Goal: Task Accomplishment & Management: Use online tool/utility

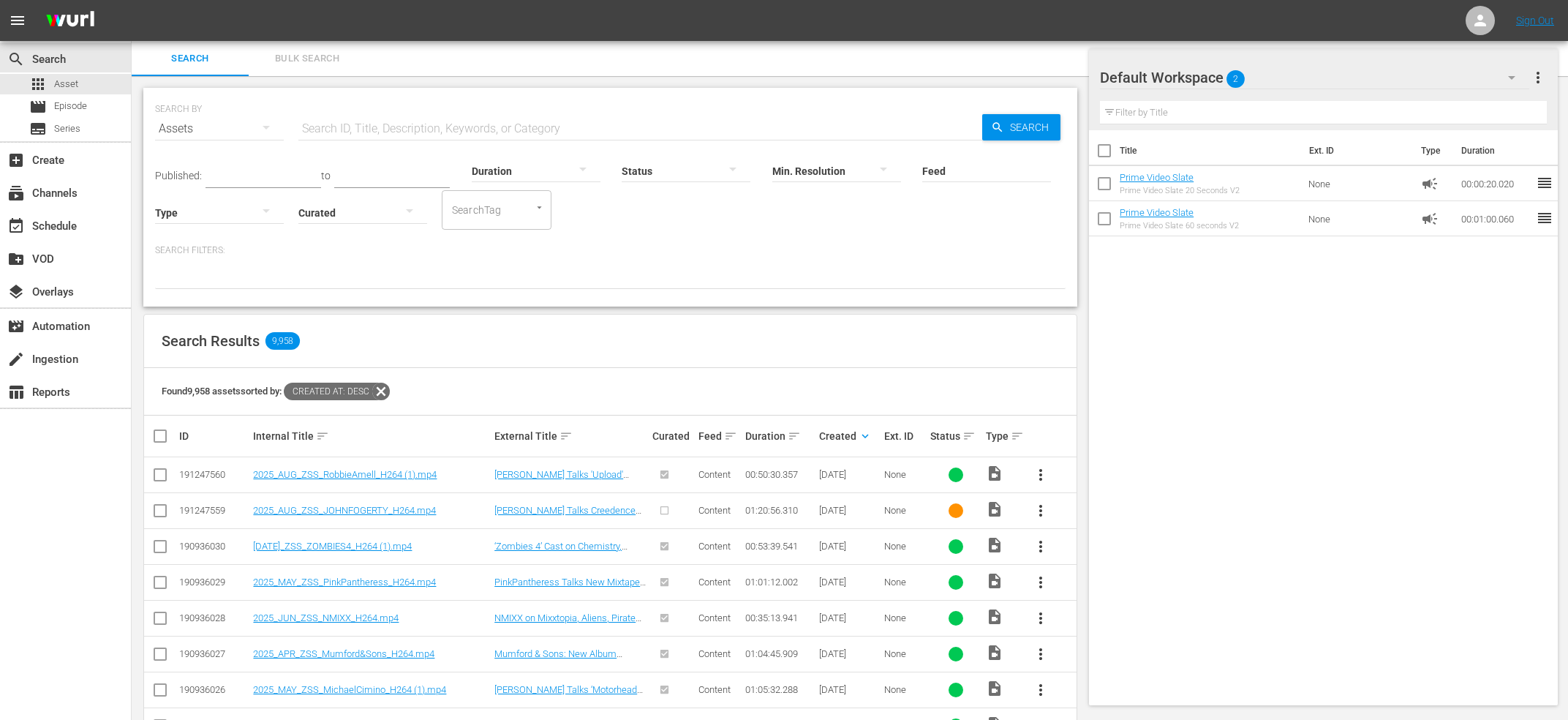
scroll to position [78, 0]
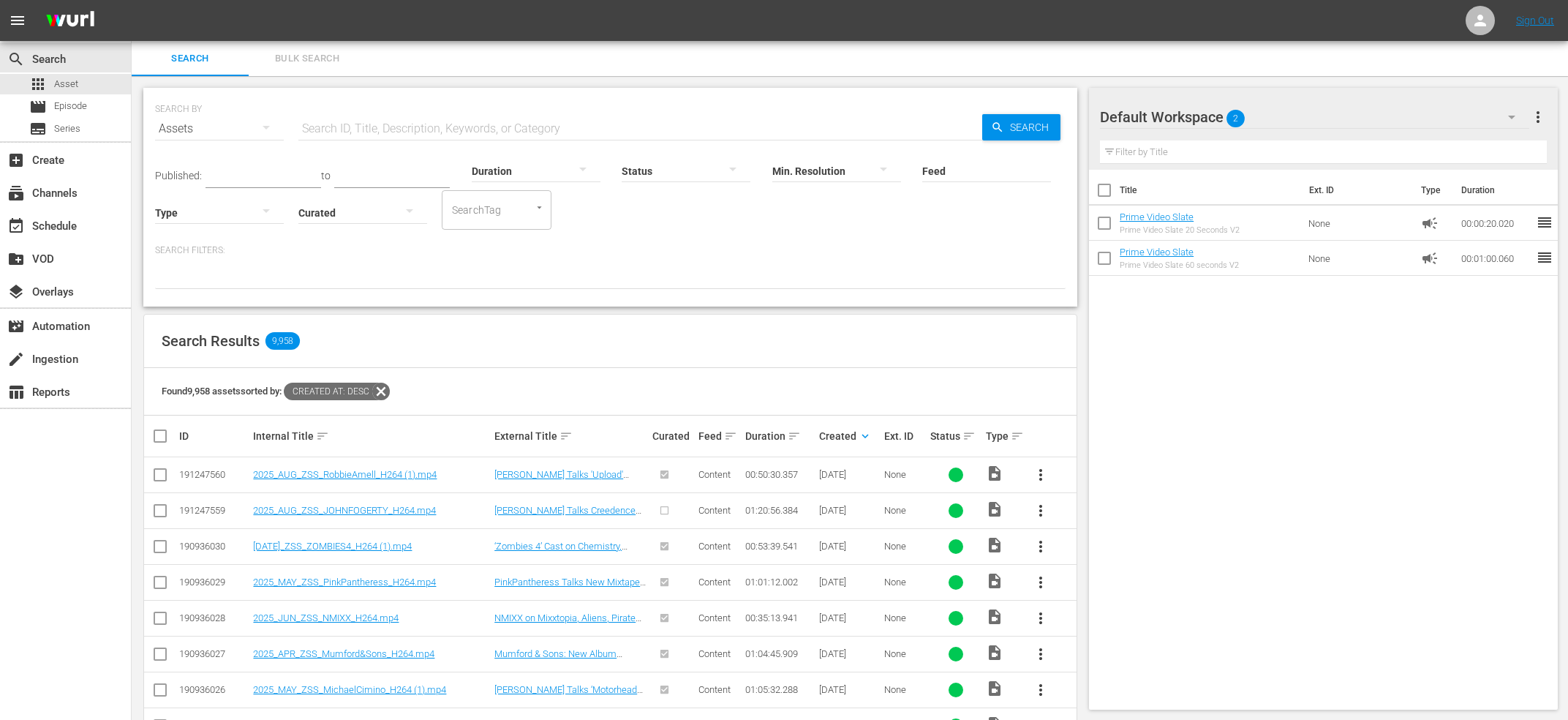
click at [1043, 515] on span "more_vert" at bounding box center [1040, 511] width 18 height 18
click at [1107, 627] on div "Episode" at bounding box center [1119, 622] width 99 height 35
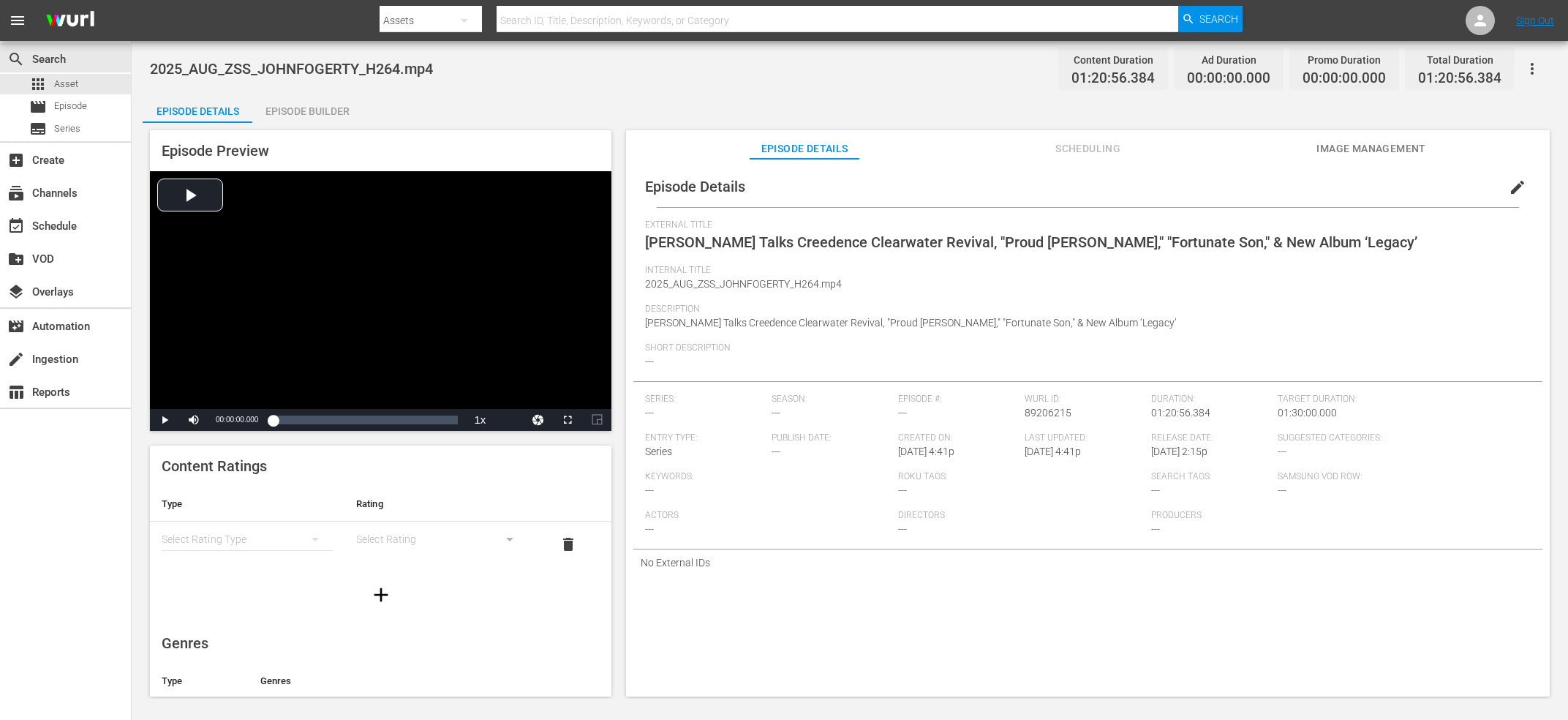
click at [1503, 185] on button "edit" at bounding box center [1518, 188] width 35 height 35
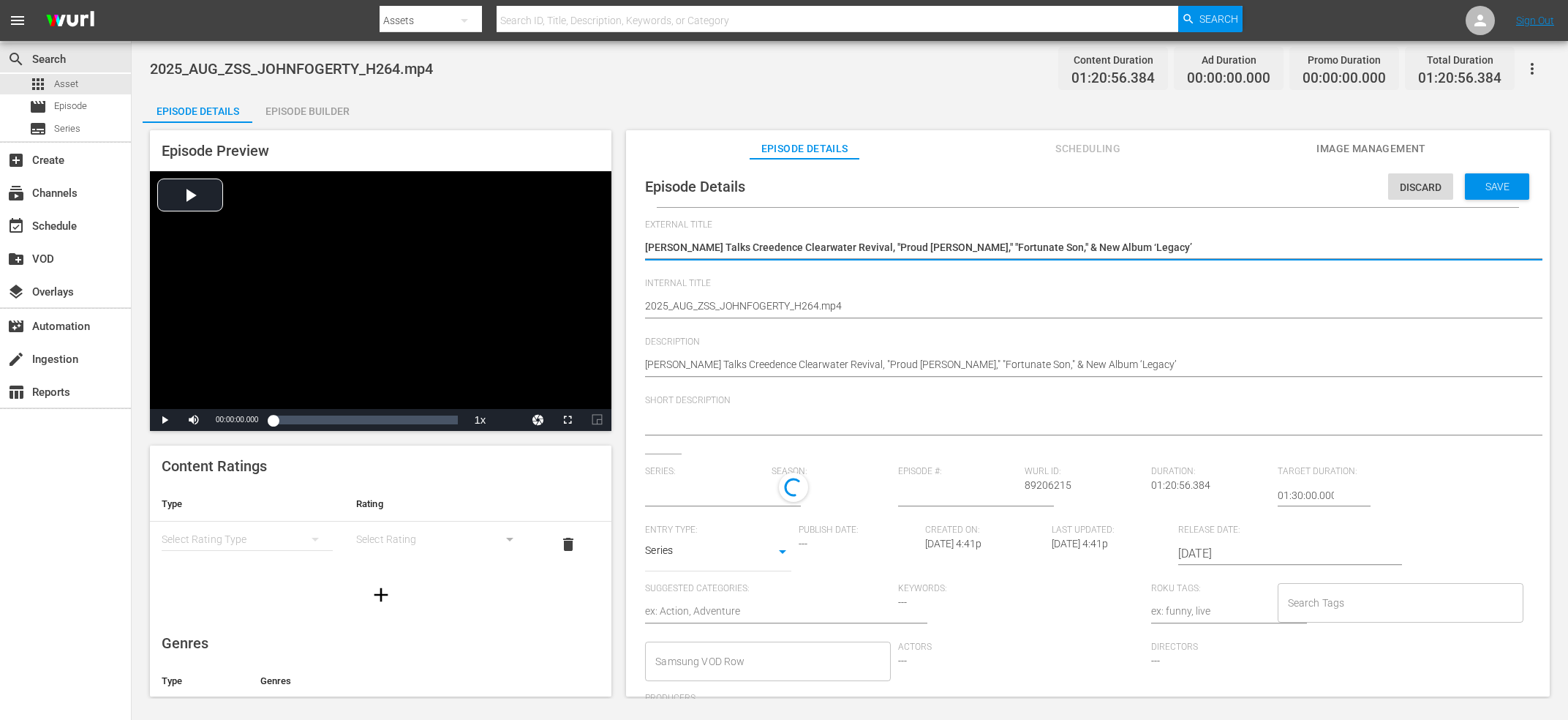
type input "No Series"
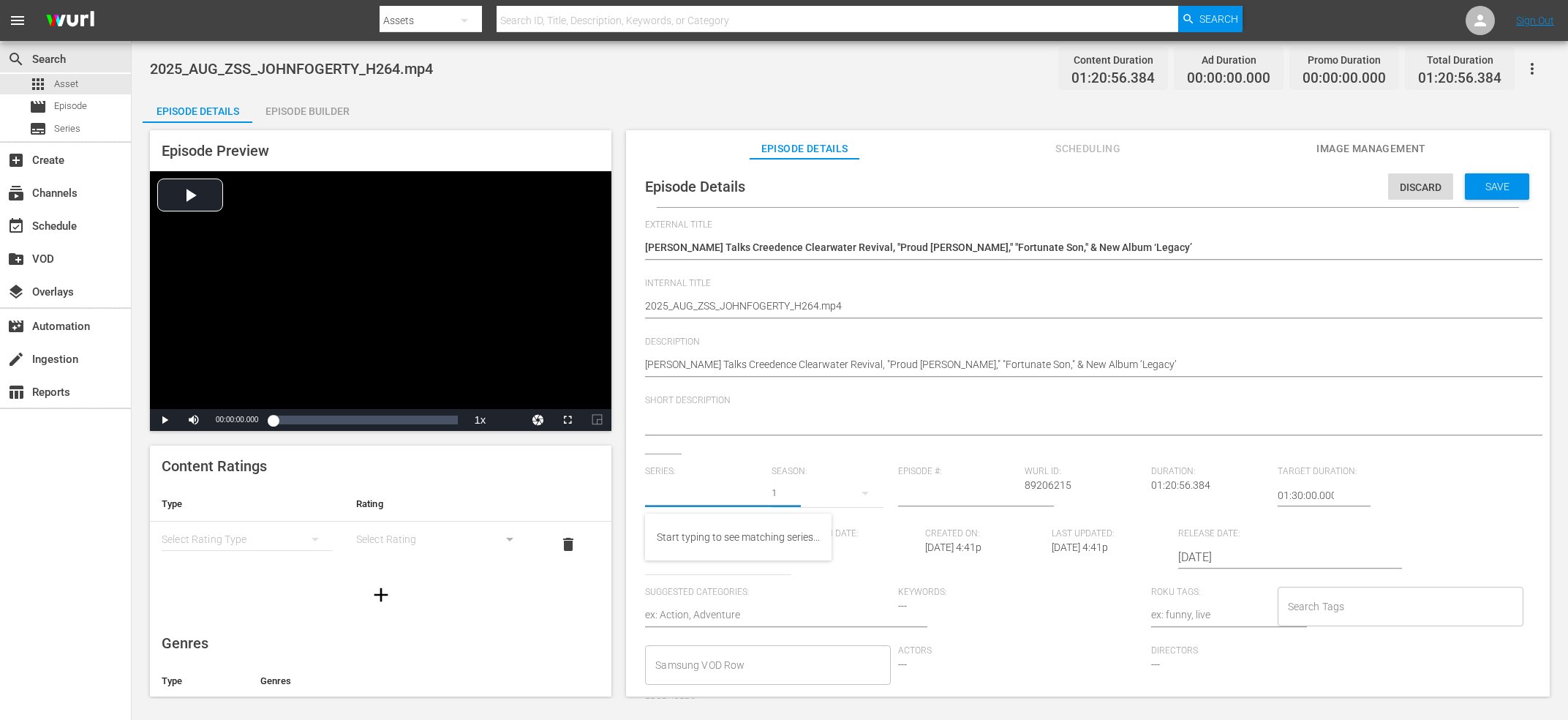
click at [715, 489] on input "text" at bounding box center [705, 495] width 119 height 35
click at [707, 575] on div "[PERSON_NAME] Show" at bounding box center [725, 572] width 137 height 35
type input "[PERSON_NAME] Show"
click at [875, 246] on textarea "[PERSON_NAME] Talks Creedence Clearwater Revival, "Proud [PERSON_NAME]," "Fortu…" at bounding box center [1084, 248] width 879 height 18
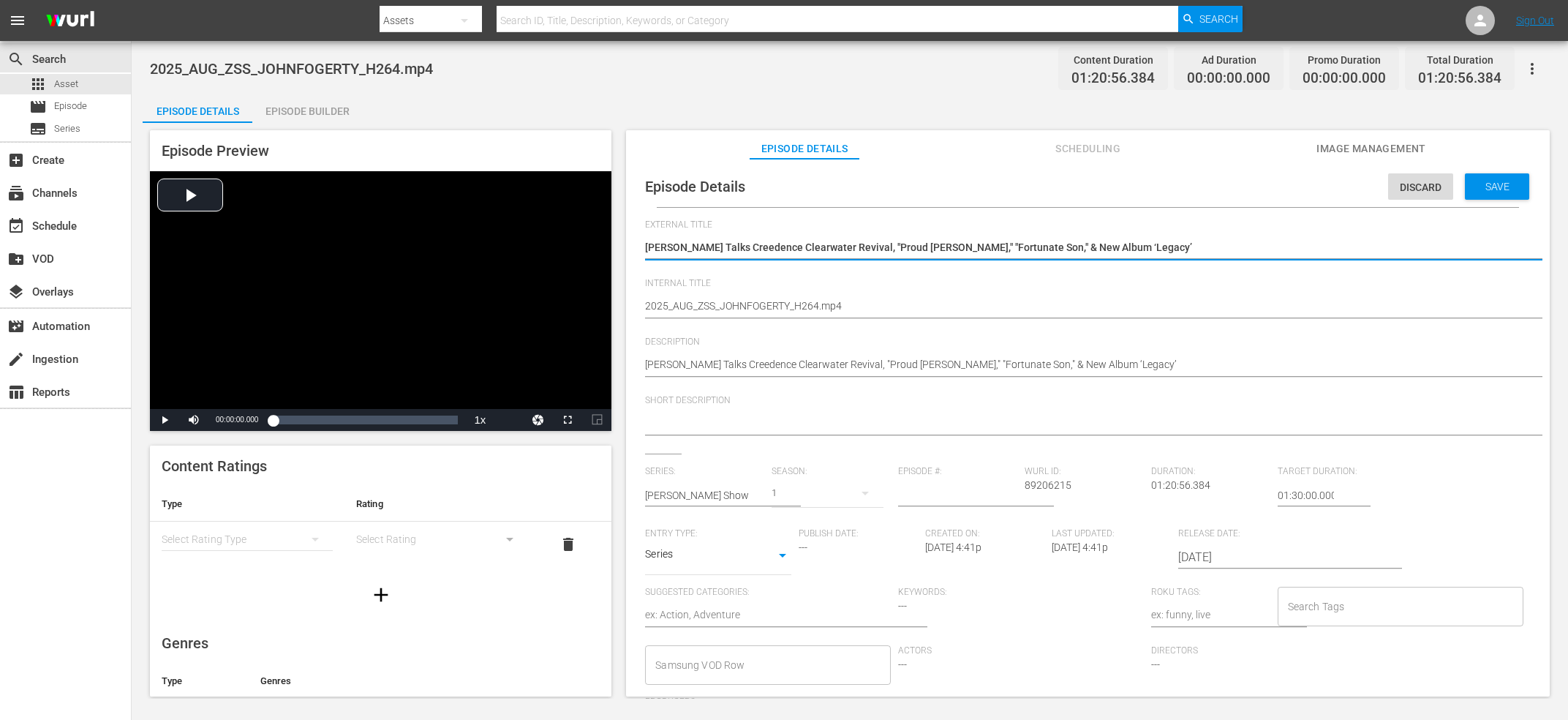
click at [854, 304] on textarea "2025_AUG_ZSS_JOHNFOGERTY_H264.mp4" at bounding box center [1084, 307] width 879 height 18
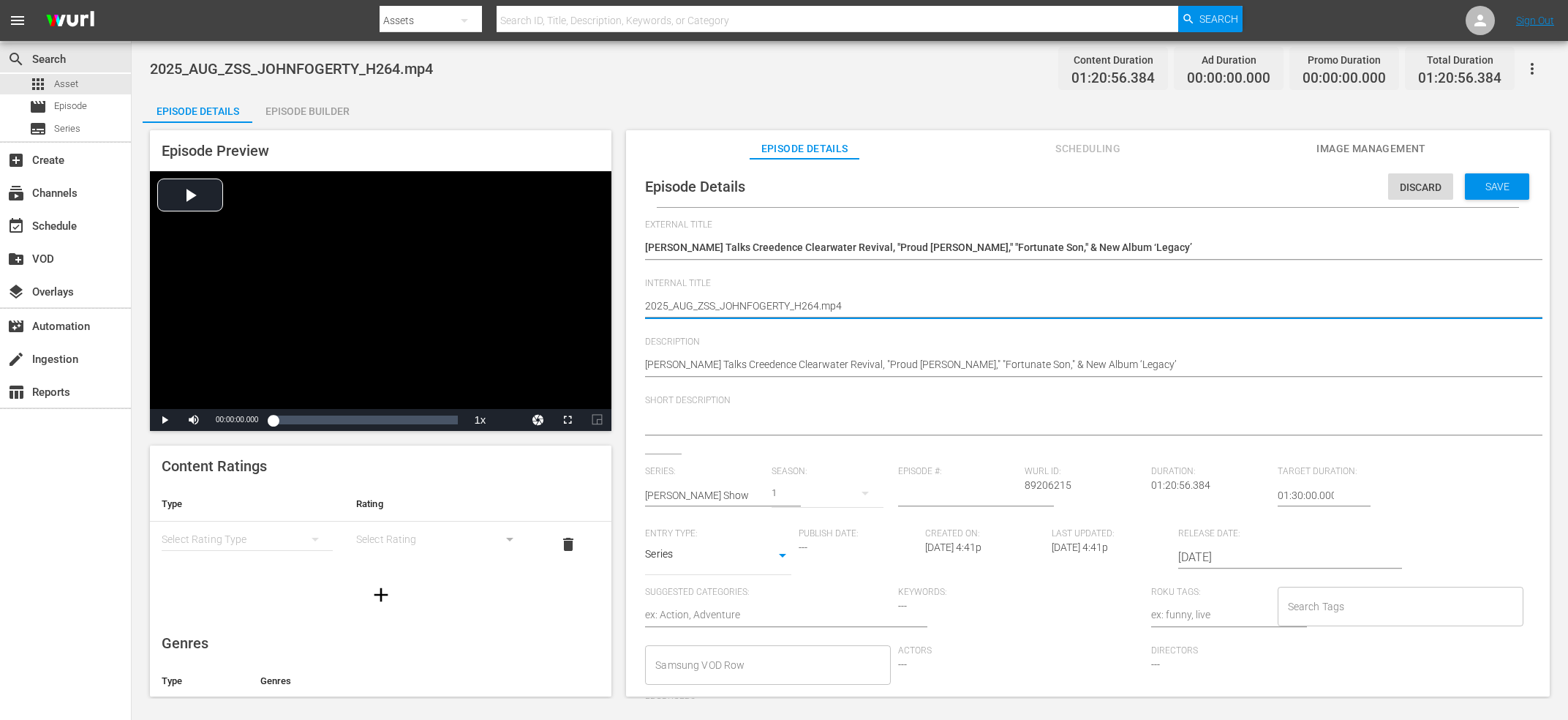
paste textarea "[PERSON_NAME] Talks Creedence Clearwater Revival, "Proud [PERSON_NAME]," "Fortu…"
type textarea "[PERSON_NAME] Talks Creedence Clearwater Revival, "Proud [PERSON_NAME]," "Fortu…"
click at [846, 407] on span "Short Description" at bounding box center [1084, 401] width 879 height 12
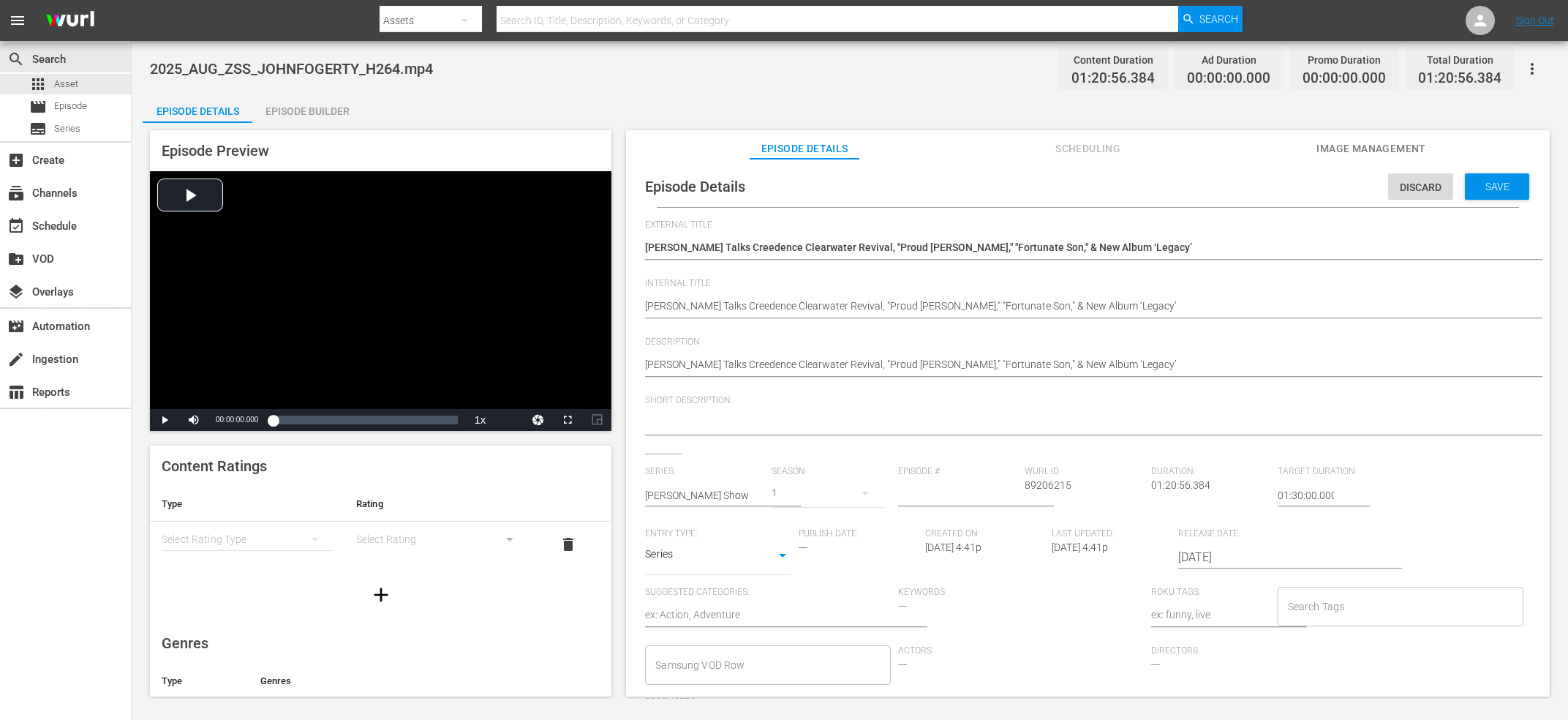
click at [853, 427] on textarea at bounding box center [1084, 424] width 879 height 18
paste textarea "[PERSON_NAME] Talks Creedence Clearwater Revival, "Proud [PERSON_NAME]," "Fortu…"
type textarea "[PERSON_NAME] Talks Creedence Clearwater Revival, "Proud [PERSON_NAME]," "Fortu…"
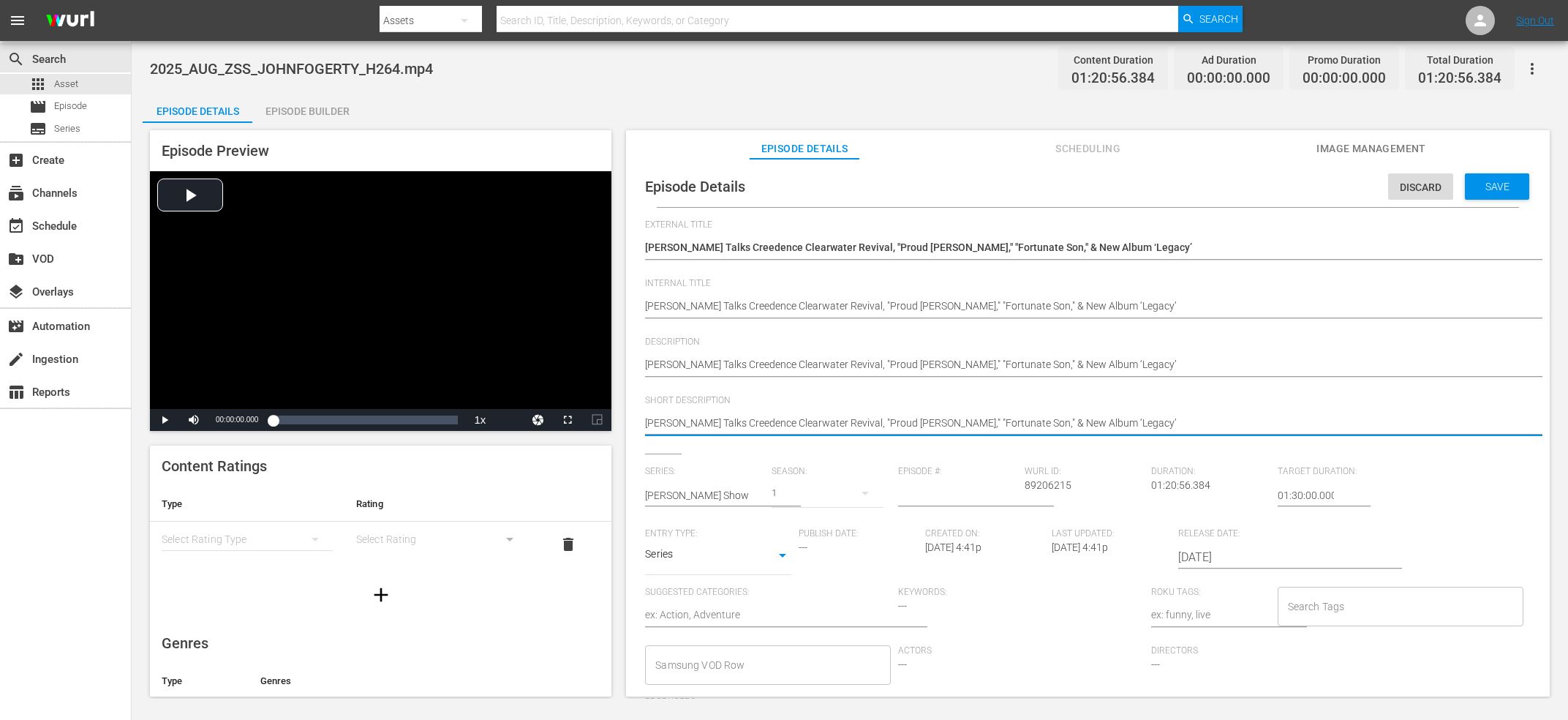
type textarea "[PERSON_NAME] Talks Creedence Clearwater Revival, "Proud [PERSON_NAME]," "Fortu…"
click at [929, 491] on input "number" at bounding box center [958, 495] width 119 height 35
type input "81"
click at [1059, 486] on span "89206215" at bounding box center [1048, 485] width 47 height 12
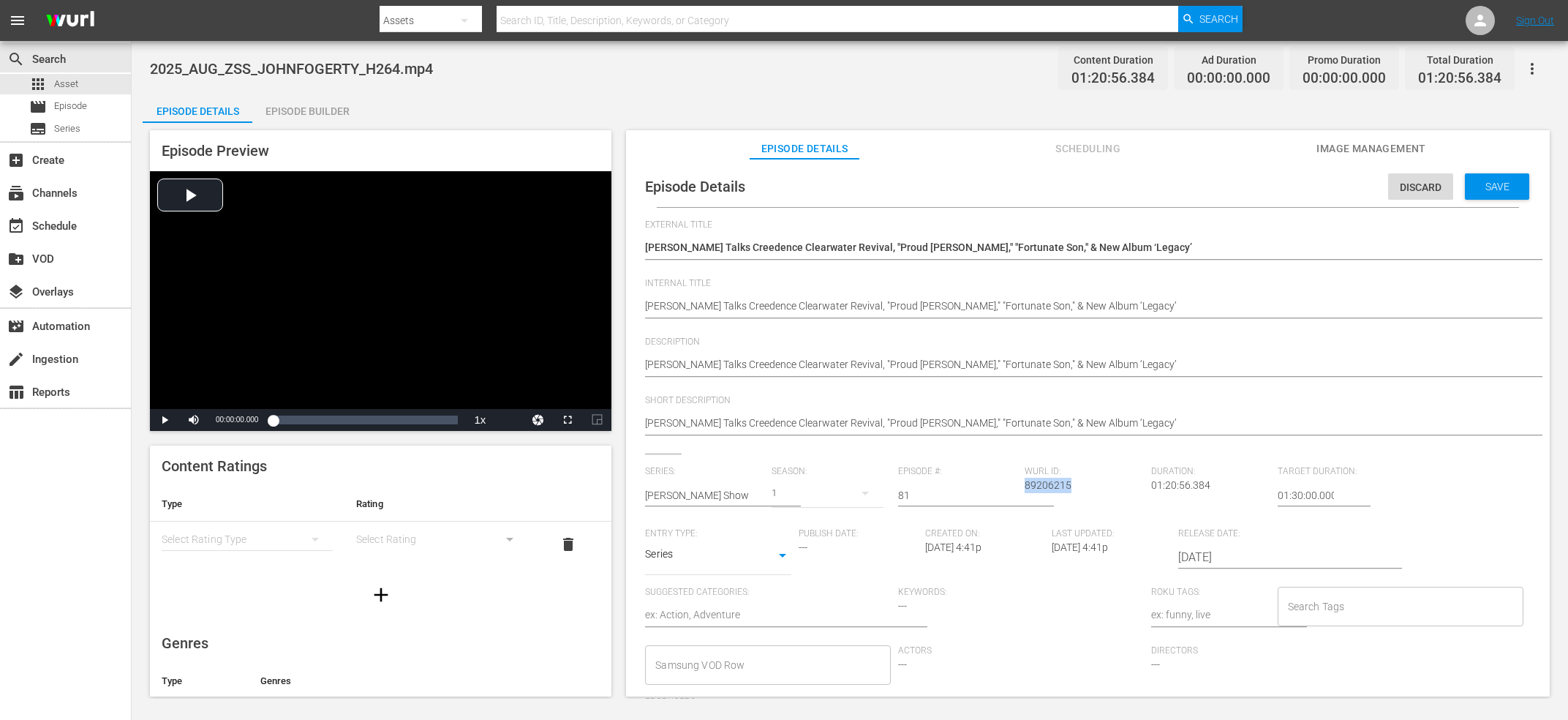
copy span "89206215"
click at [858, 251] on textarea "[PERSON_NAME] Talks Creedence Clearwater Revival, "Proud [PERSON_NAME]," "Fortu…" at bounding box center [1084, 248] width 879 height 18
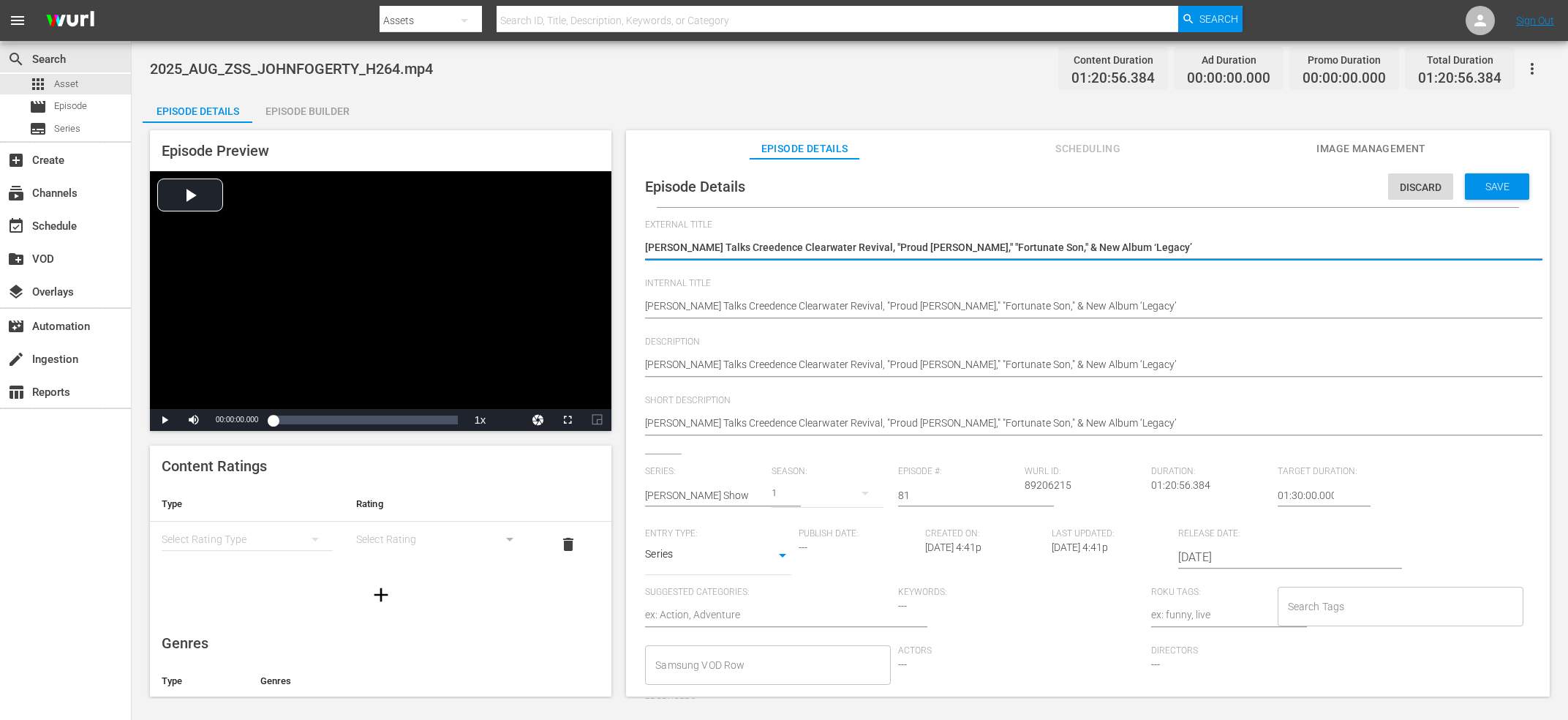
click at [858, 251] on textarea "[PERSON_NAME] Talks Creedence Clearwater Revival, "Proud [PERSON_NAME]," "Fortu…" at bounding box center [1084, 248] width 879 height 18
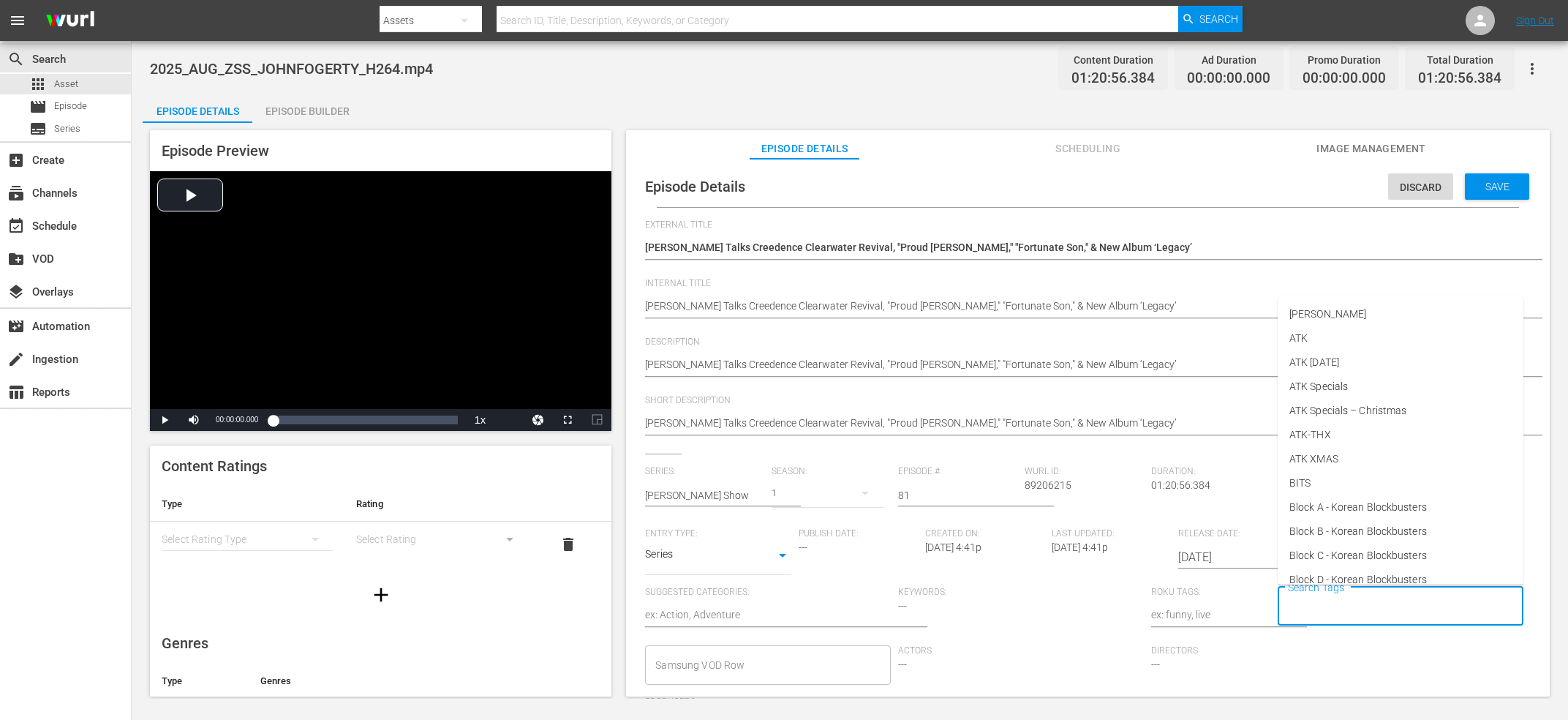
click at [1367, 599] on input "Search Tags" at bounding box center [1389, 606] width 210 height 26
type input "za"
click at [1377, 544] on li "[PERSON_NAME] - NEW" at bounding box center [1400, 543] width 245 height 24
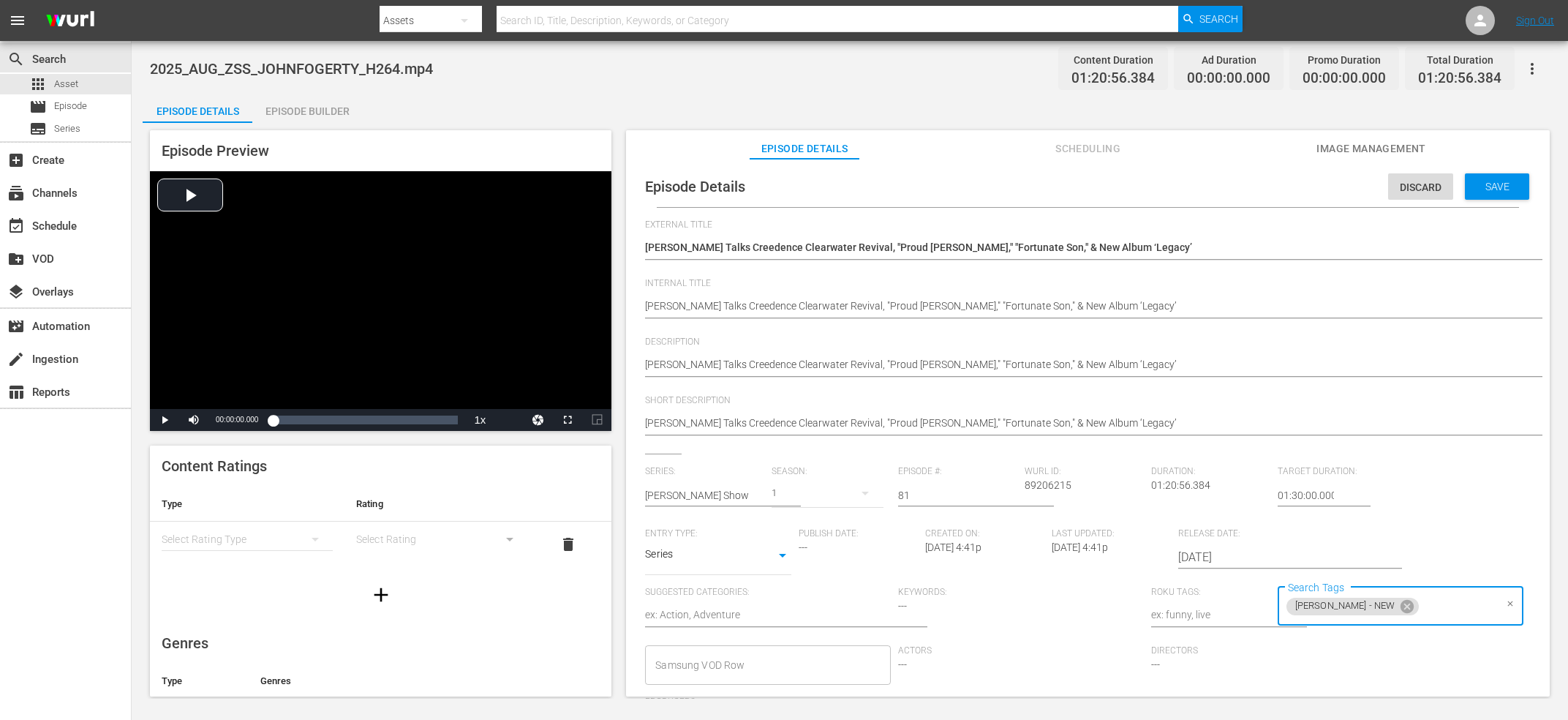
click at [1513, 176] on div "Save" at bounding box center [1497, 186] width 65 height 26
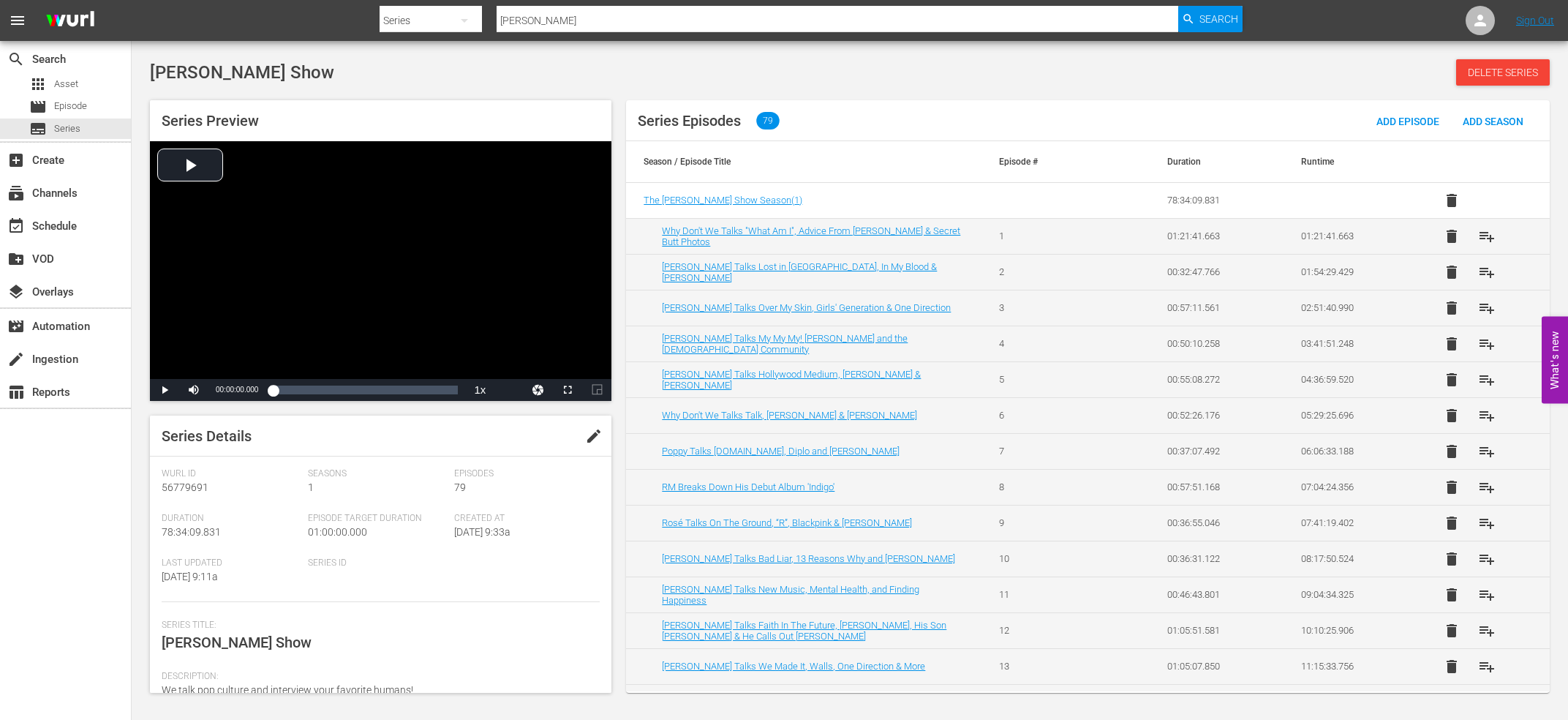
scroll to position [2366, 0]
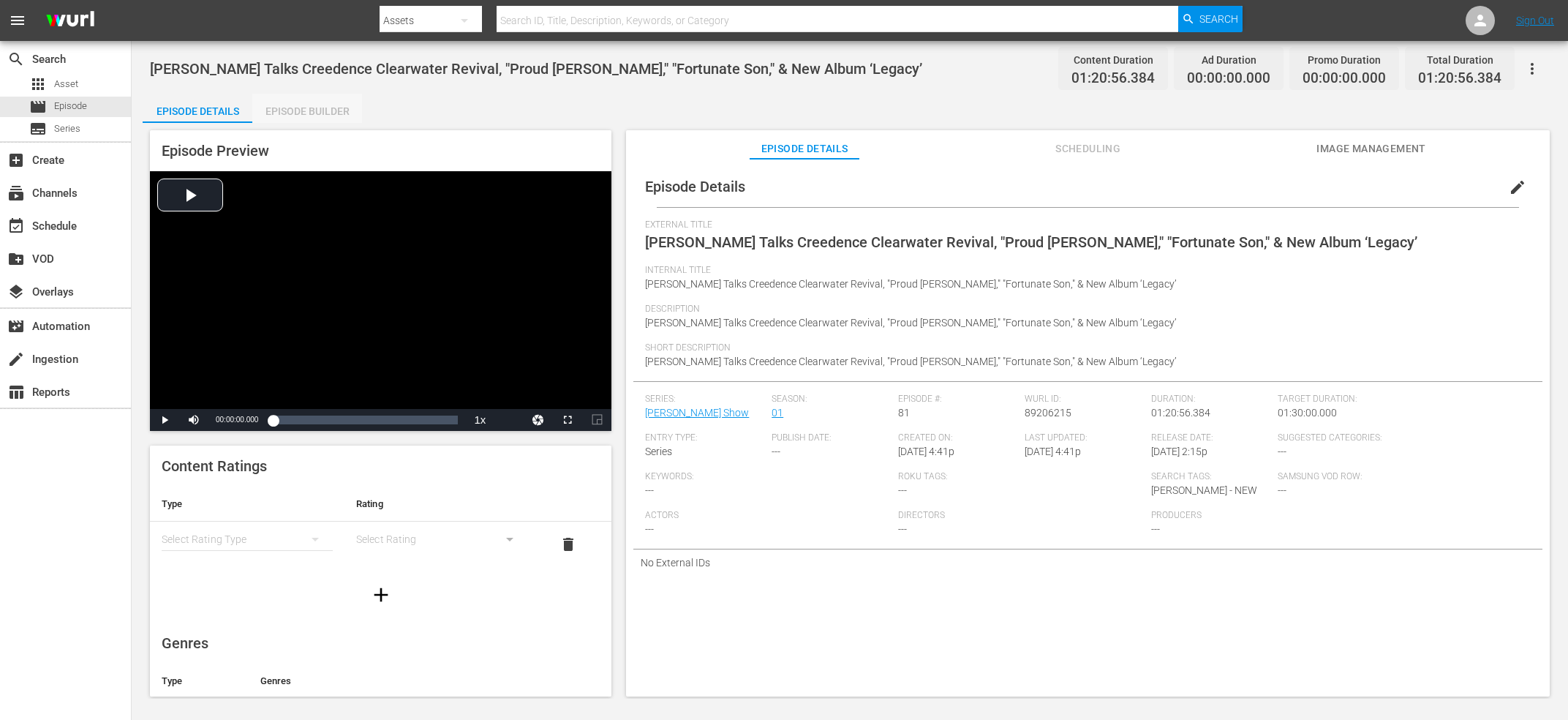
click at [317, 103] on div "Episode Builder" at bounding box center [307, 111] width 109 height 35
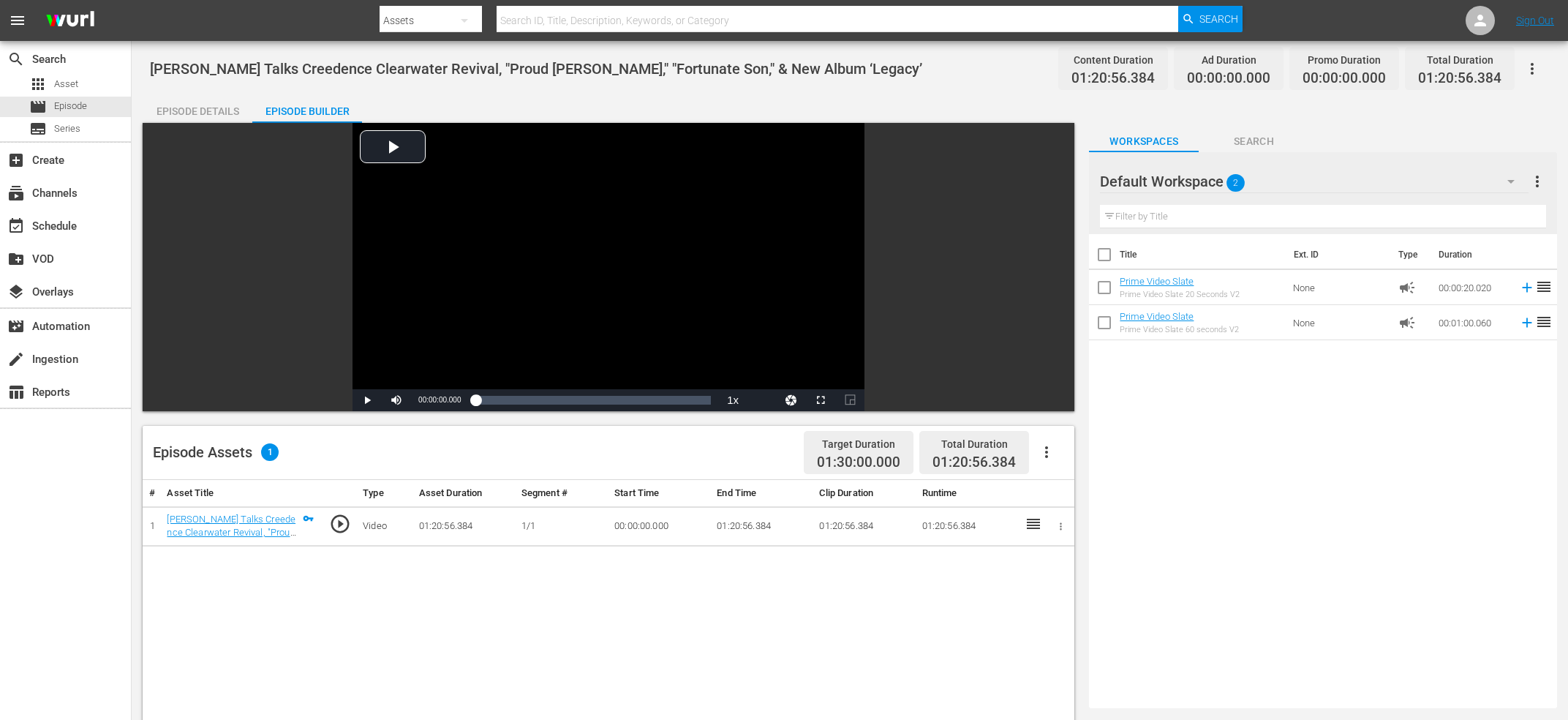
click at [1035, 449] on button "button" at bounding box center [1047, 453] width 35 height 35
click at [1067, 456] on div "Edit Cue Points" at bounding box center [1090, 458] width 99 height 35
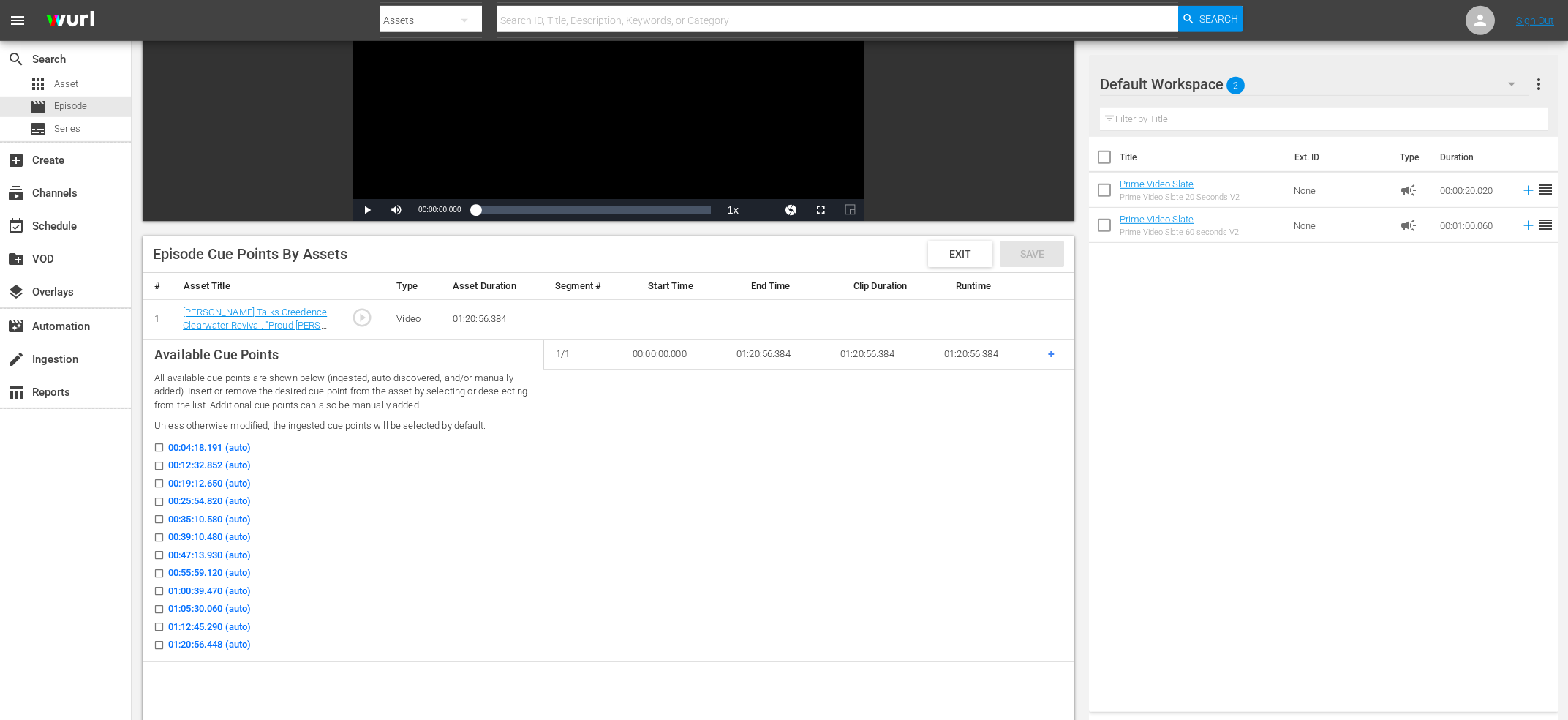
scroll to position [235, 0]
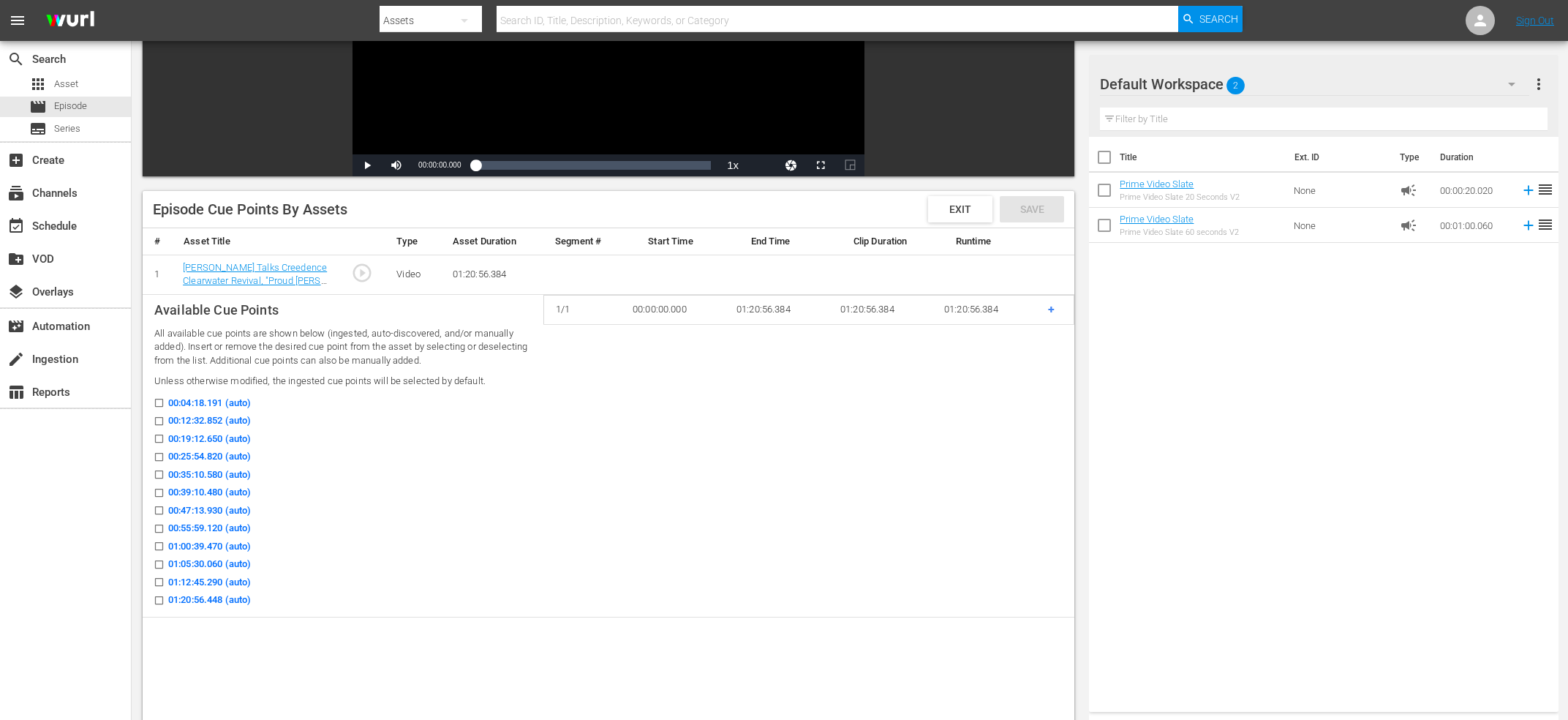
click at [152, 420] on input "00:12:32.852 (auto)" at bounding box center [156, 423] width 18 height 11
checkbox input "true"
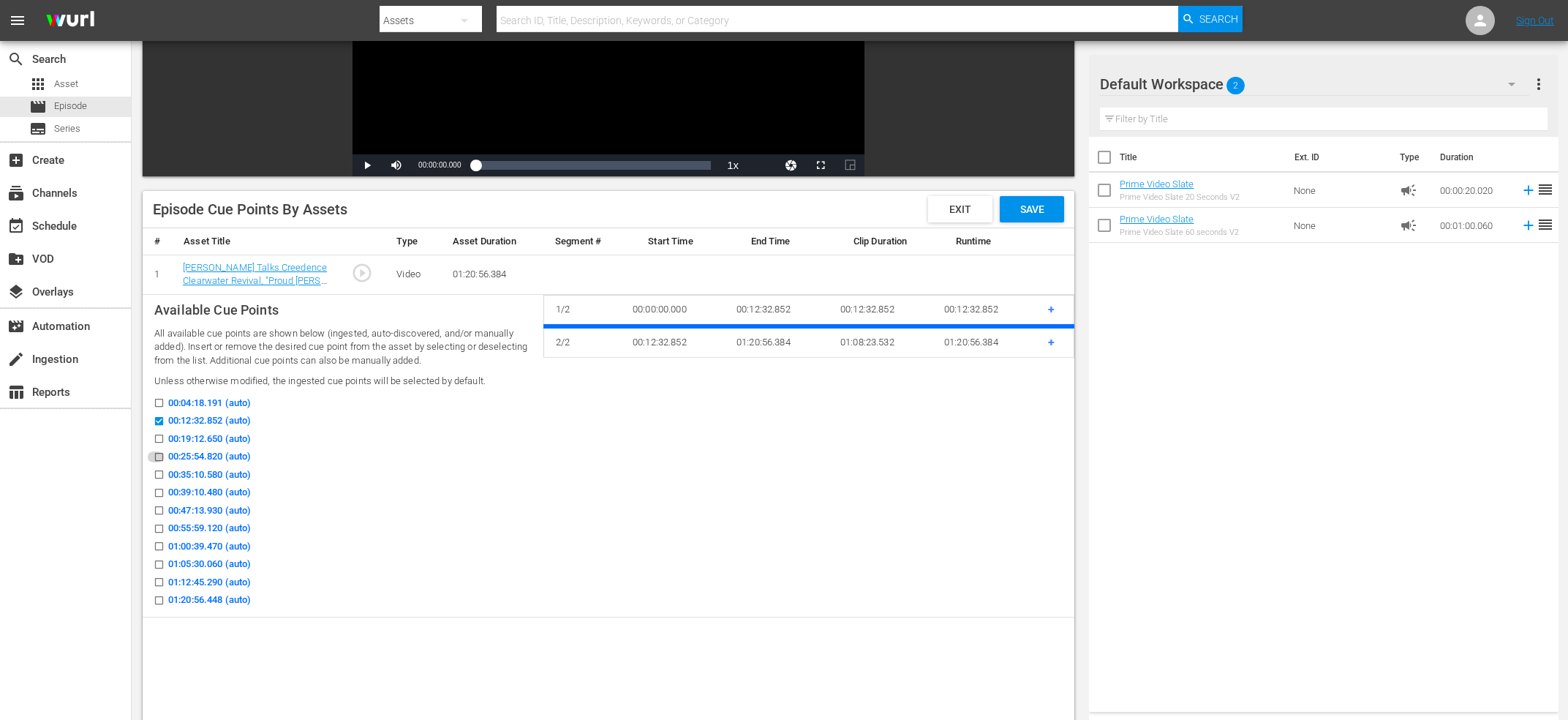
click at [160, 456] on input "00:25:54.820 (auto)" at bounding box center [156, 459] width 18 height 11
checkbox input "true"
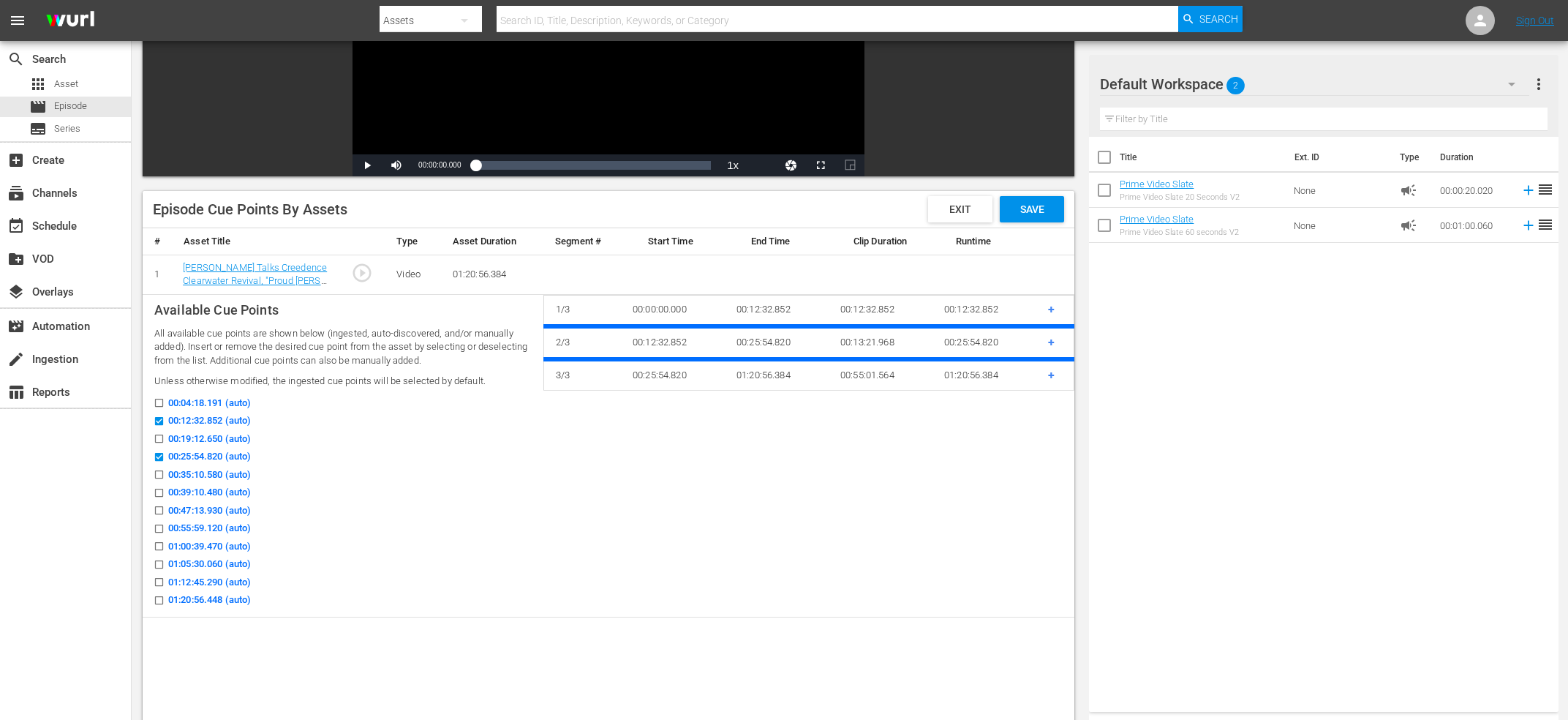
click at [159, 474] on input "00:35:10.580 (auto)" at bounding box center [156, 477] width 18 height 11
checkbox input "true"
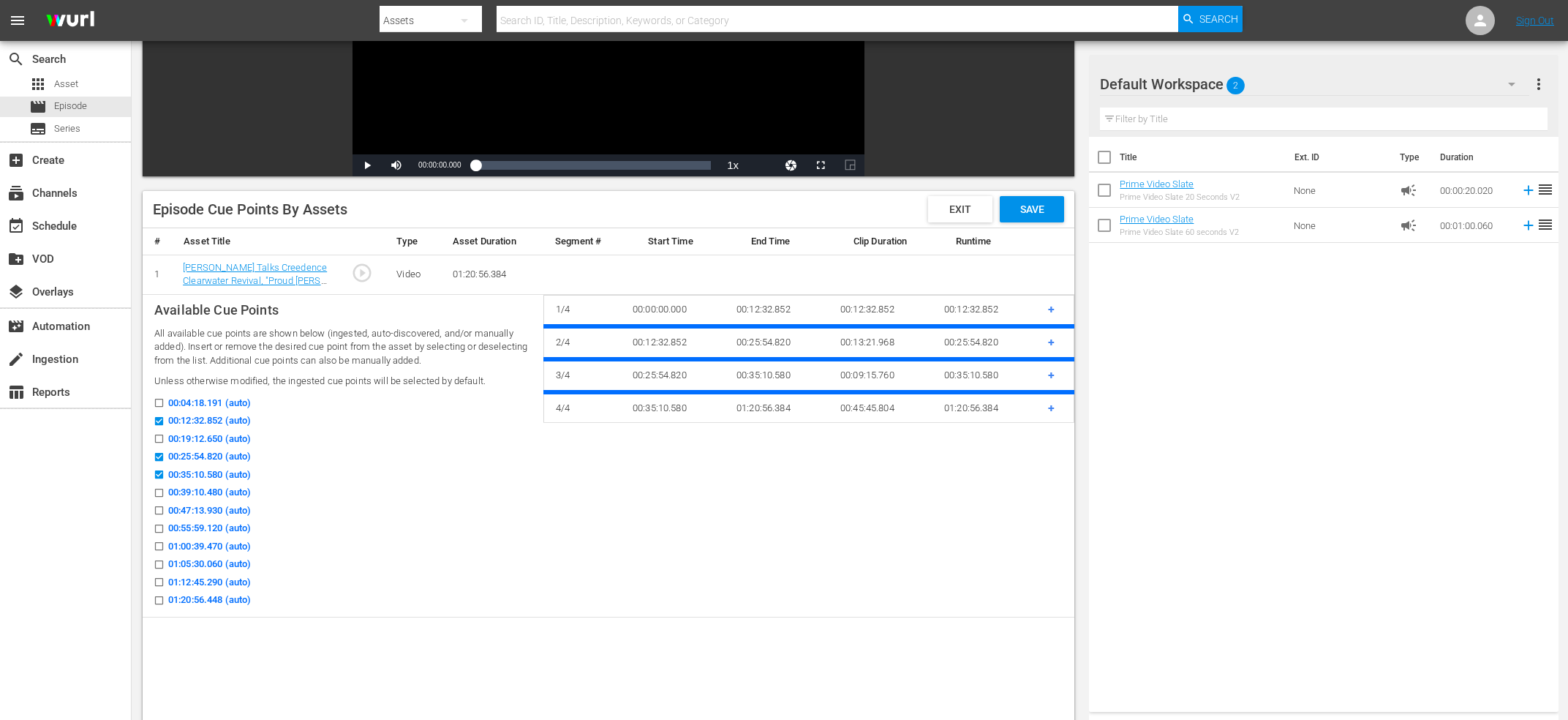
scroll to position [0, 0]
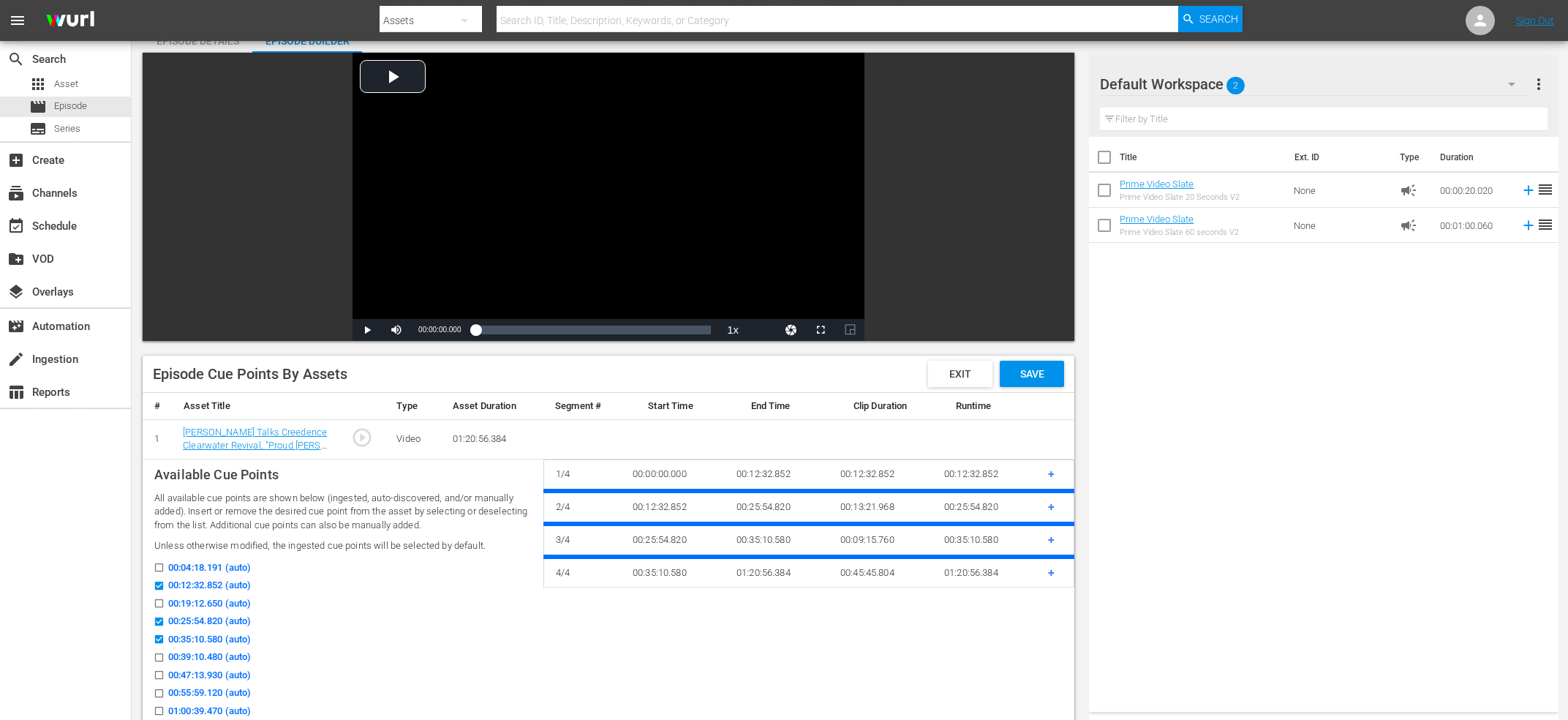
checkbox input "false"
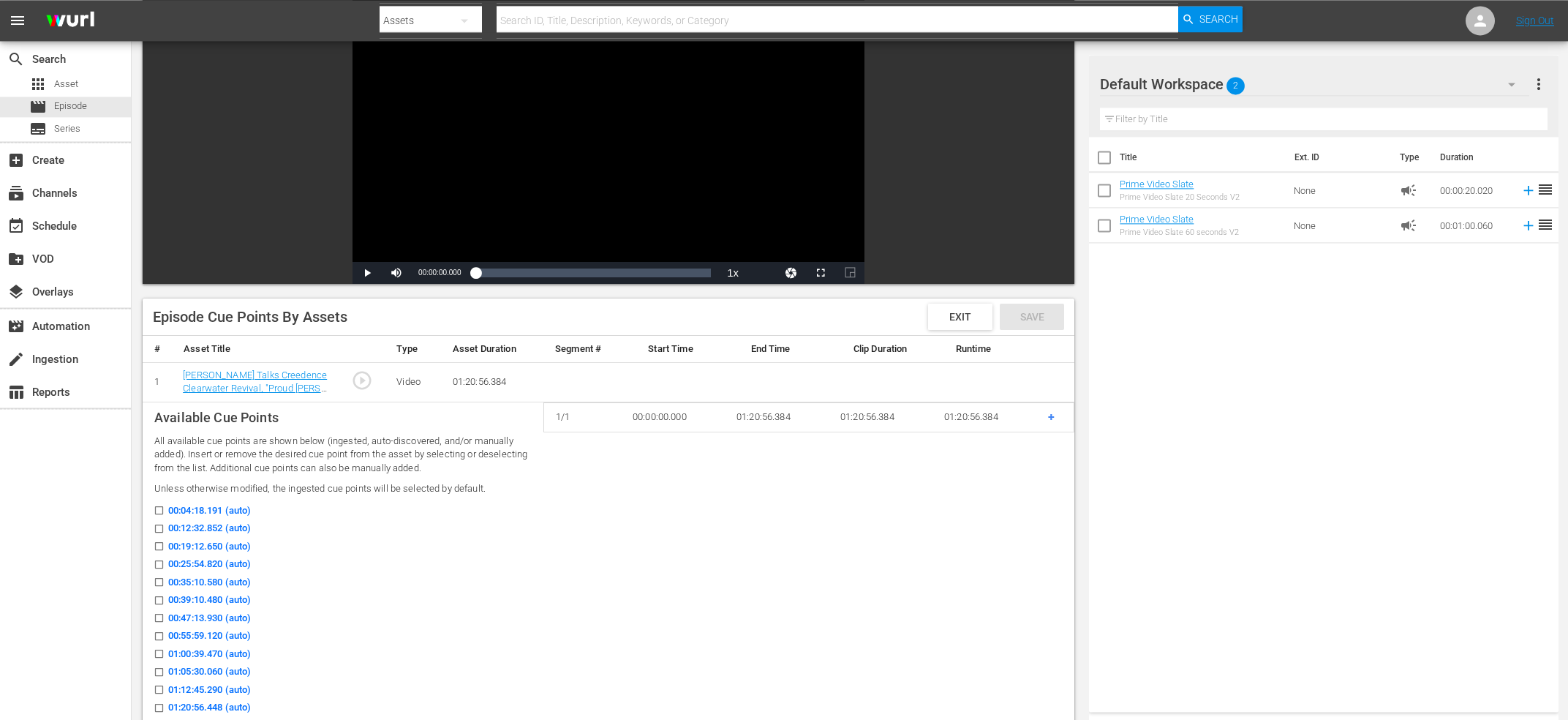
scroll to position [156, 0]
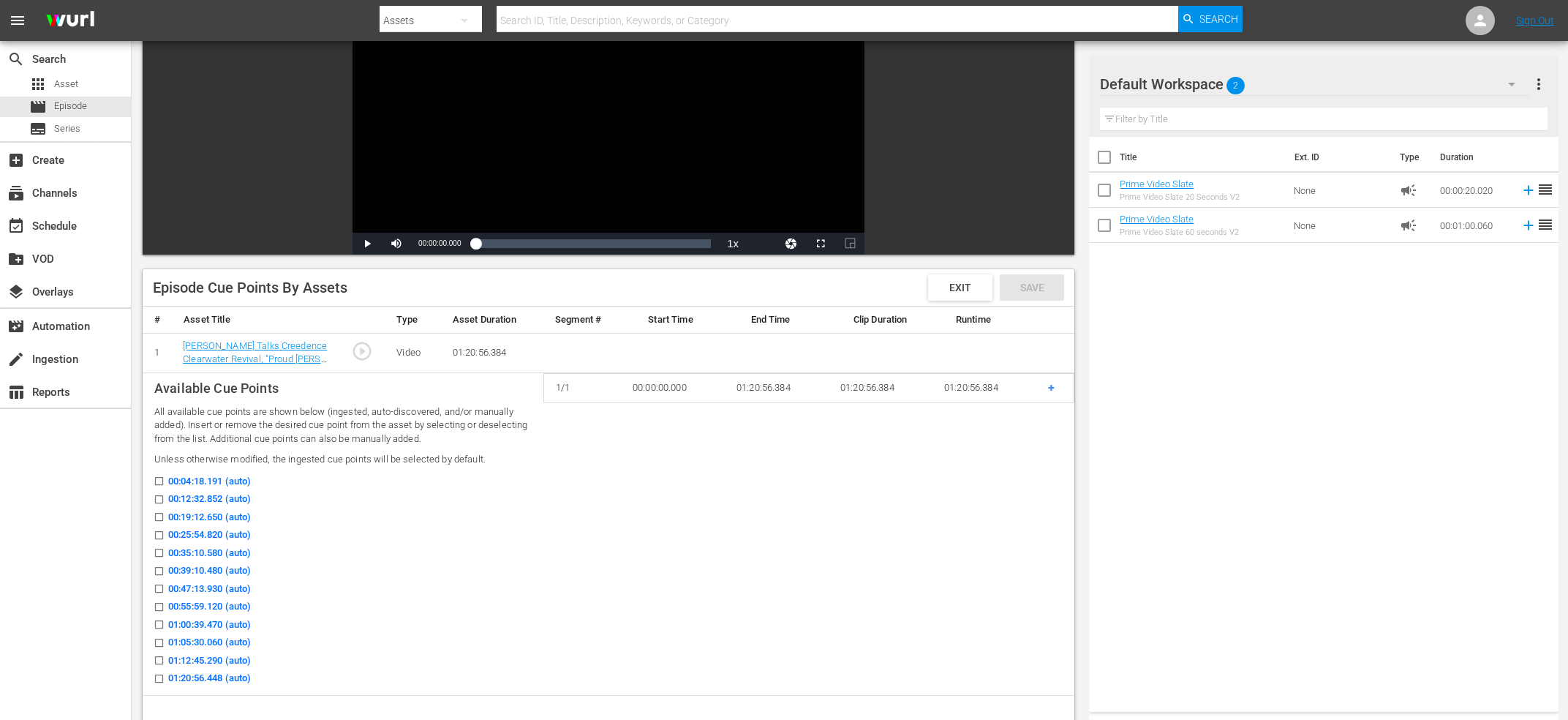
click at [158, 501] on input "00:12:32.852 (auto)" at bounding box center [156, 502] width 18 height 11
checkbox input "true"
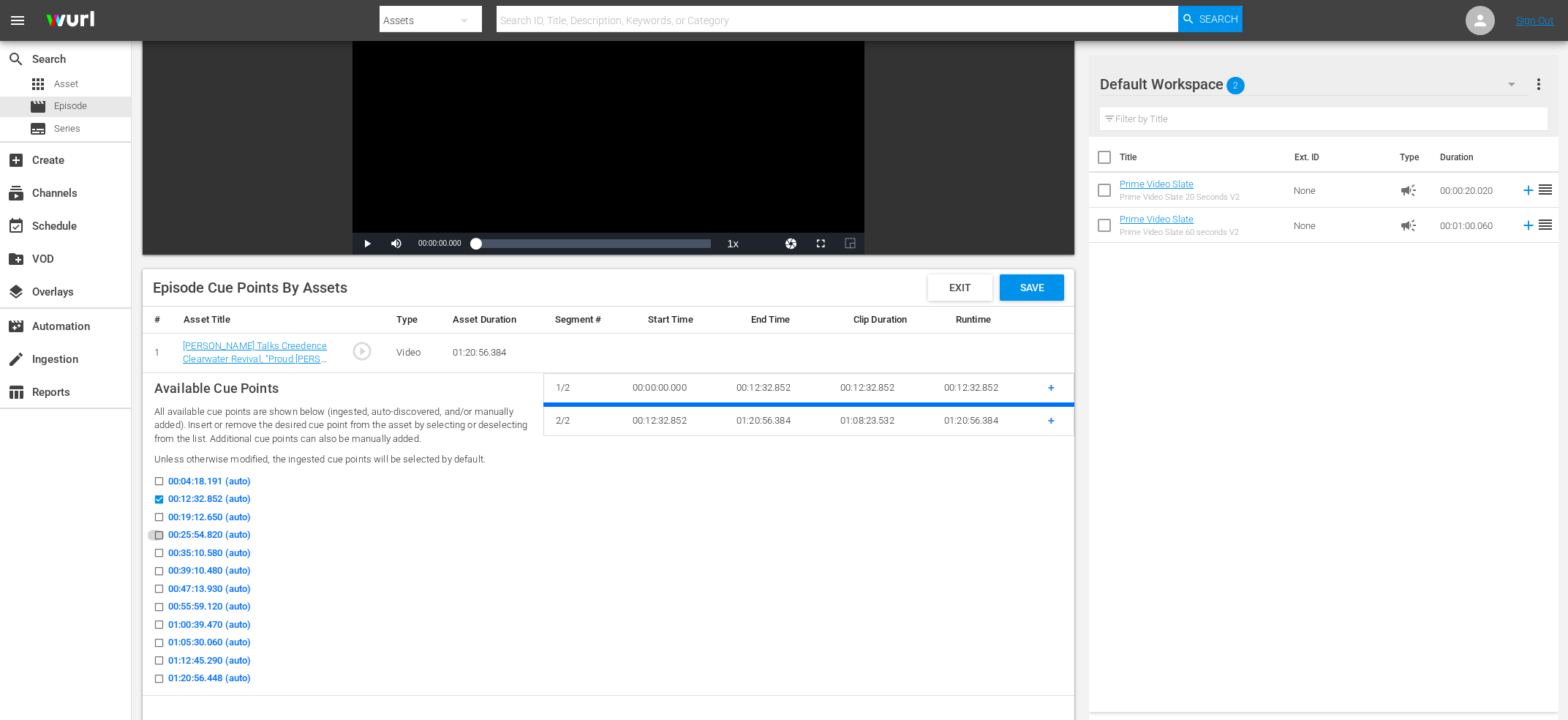
click at [162, 531] on icon at bounding box center [159, 535] width 8 height 8
click at [162, 532] on input "00:25:54.820 (auto)" at bounding box center [156, 537] width 18 height 11
checkbox input "true"
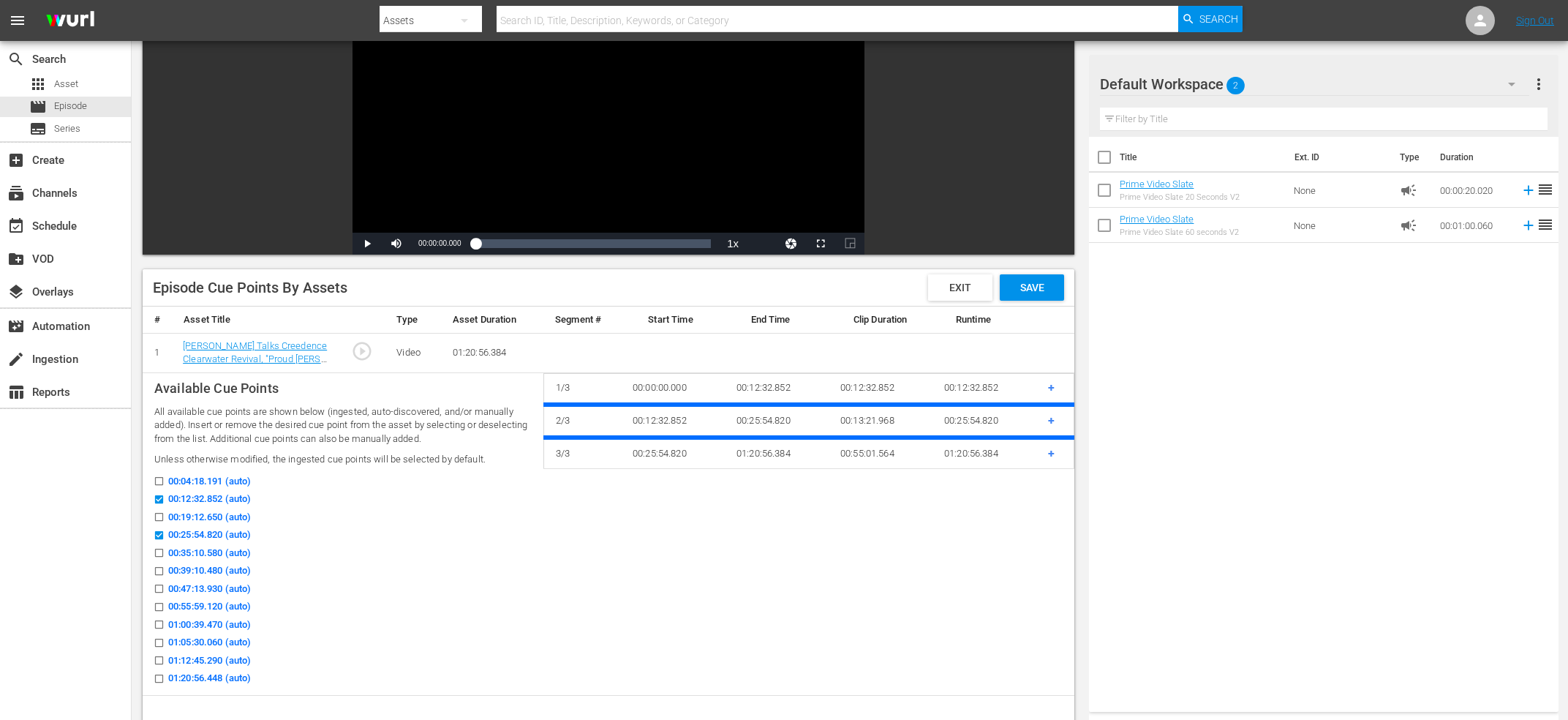
click at [158, 555] on input "00:35:10.580 (auto)" at bounding box center [156, 555] width 18 height 11
checkbox input "true"
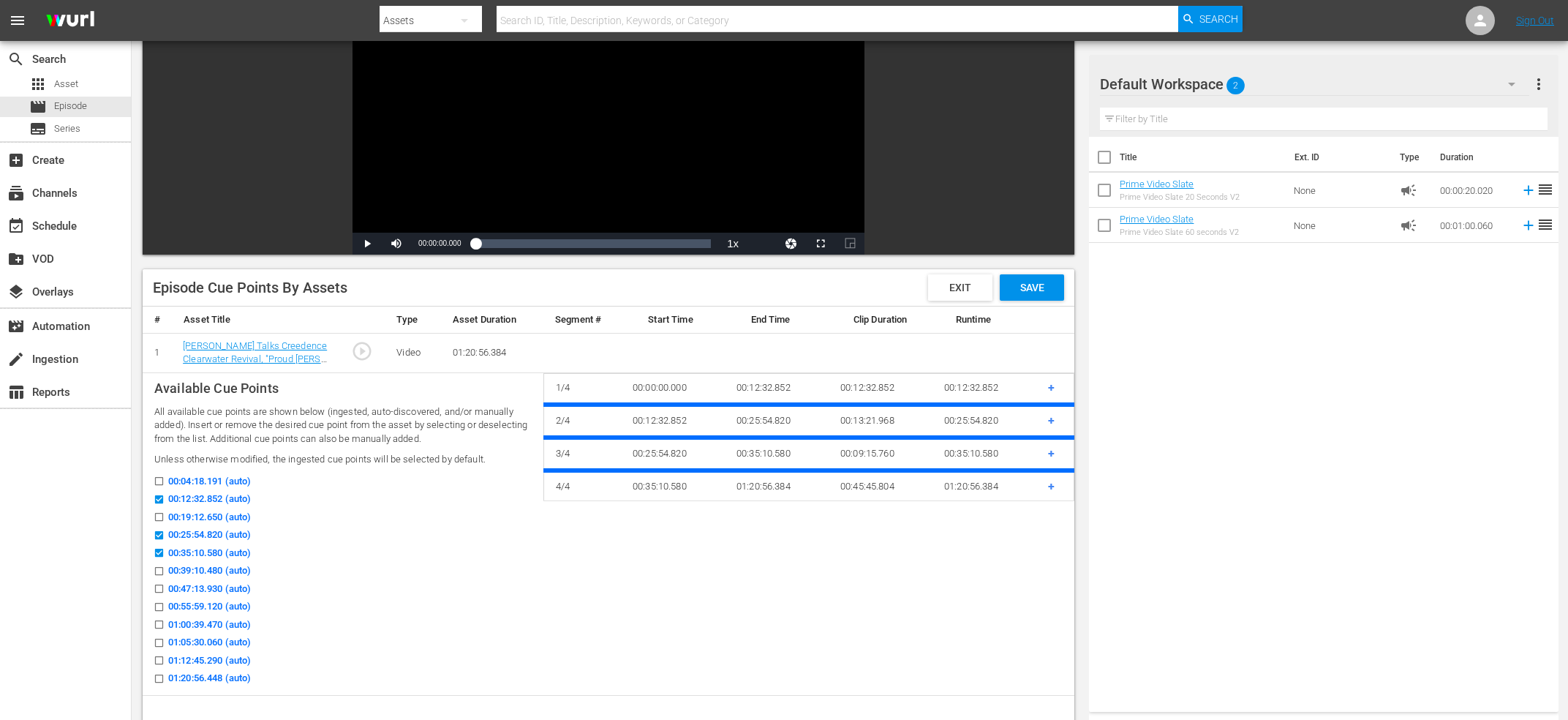
click at [156, 584] on icon at bounding box center [159, 588] width 11 height 11
click at [156, 586] on input "00:47:13.930 (auto)" at bounding box center [156, 591] width 18 height 11
checkbox input "true"
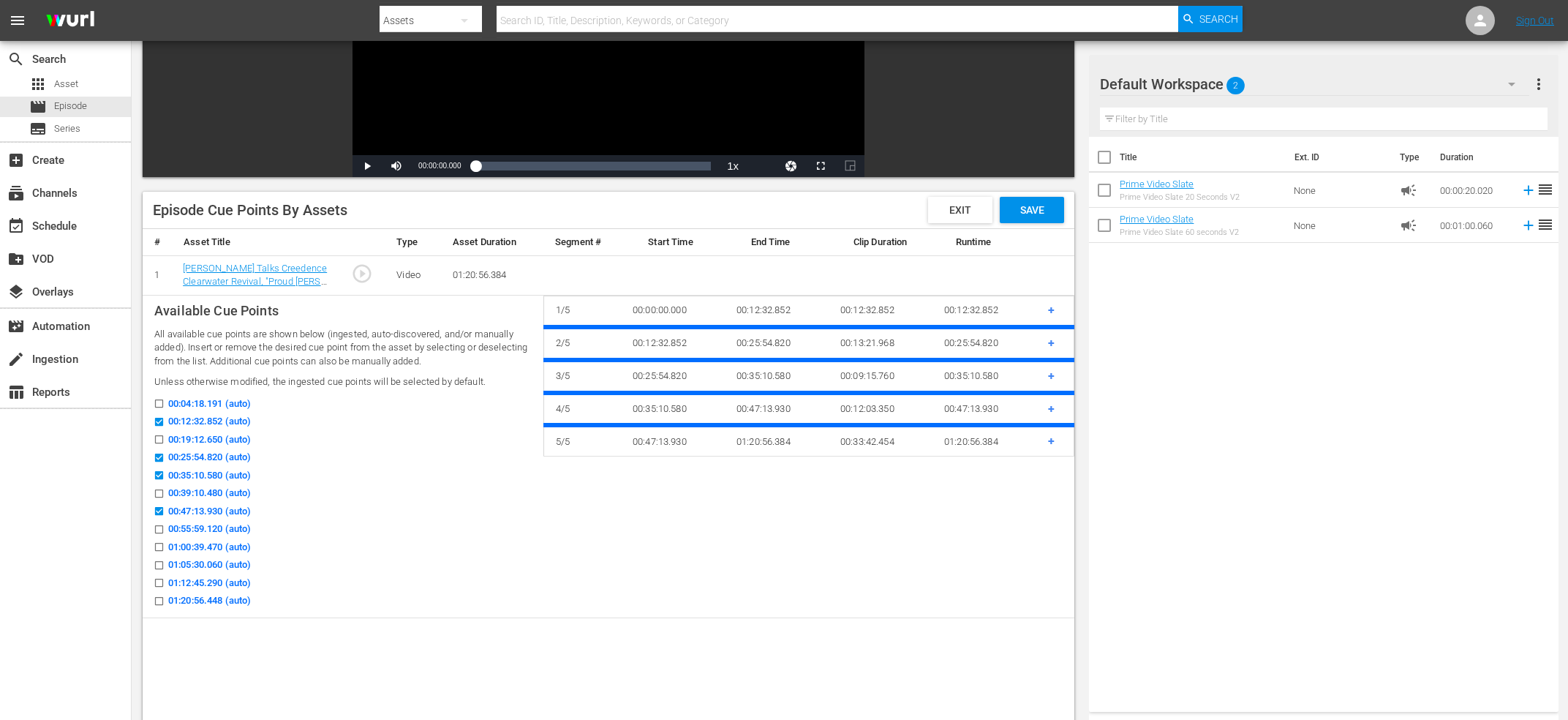
scroll to position [235, 0]
click at [161, 543] on icon at bounding box center [159, 546] width 11 height 11
click at [161, 543] on input "01:00:39.470 (auto)" at bounding box center [156, 548] width 18 height 11
checkbox input "true"
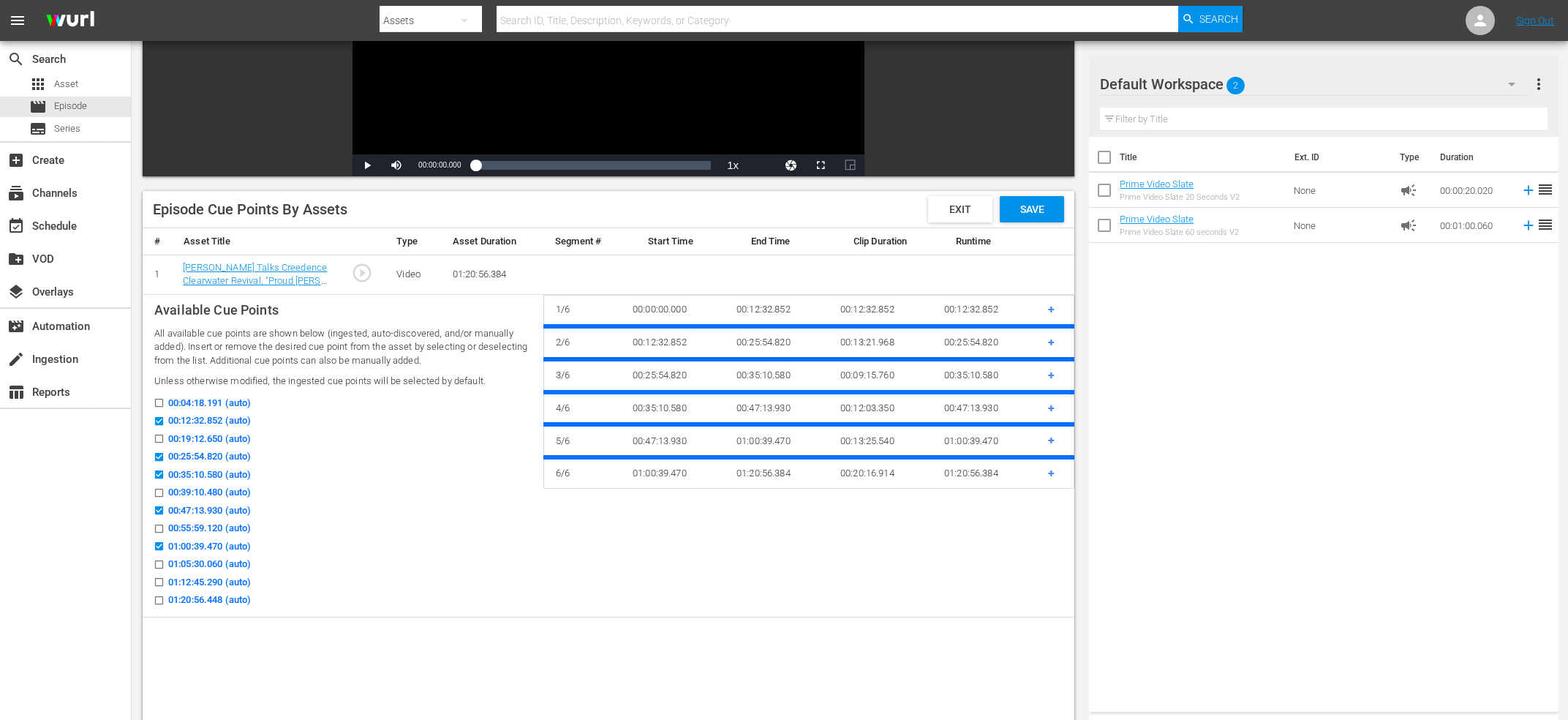
click at [158, 581] on input "01:12:45.290 (auto)" at bounding box center [156, 585] width 18 height 11
checkbox input "true"
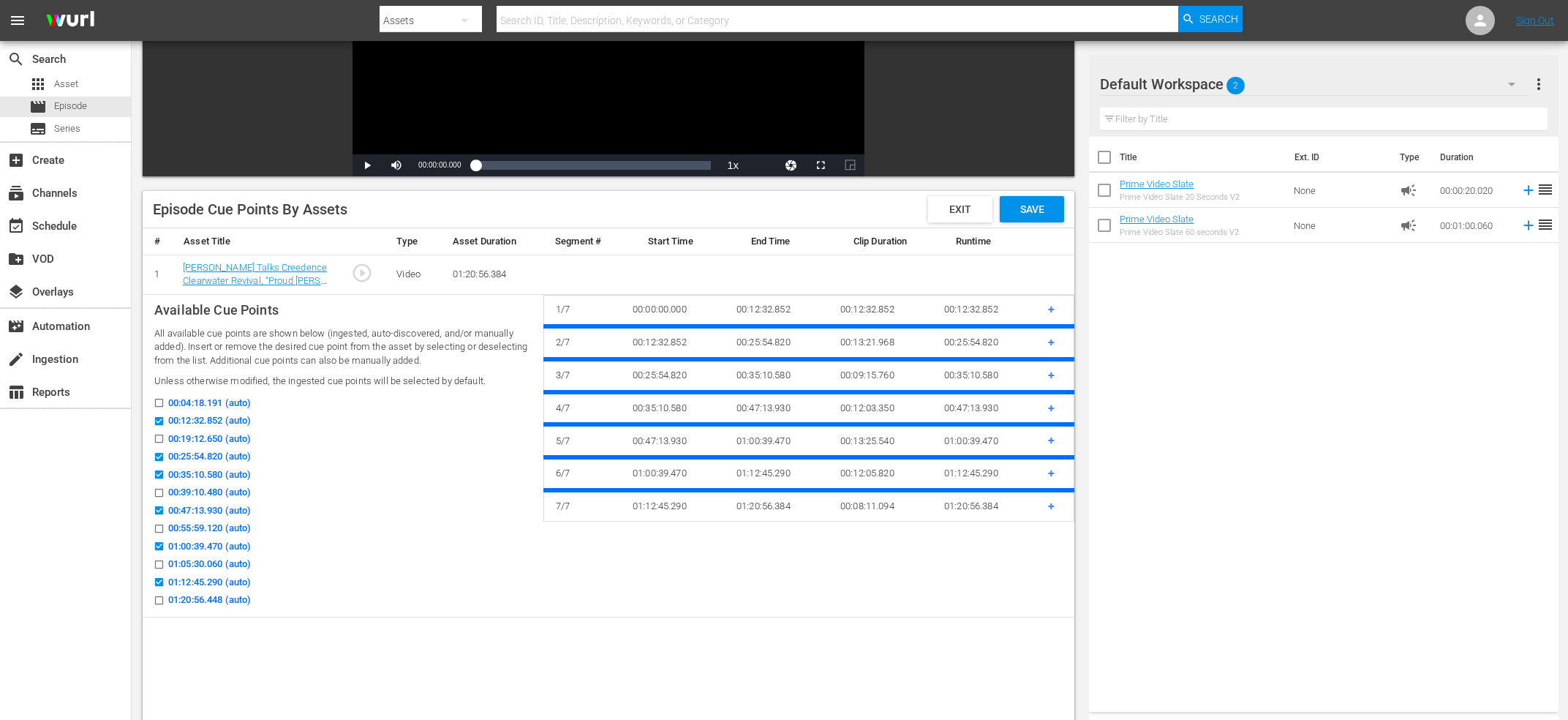
checkbox input "false"
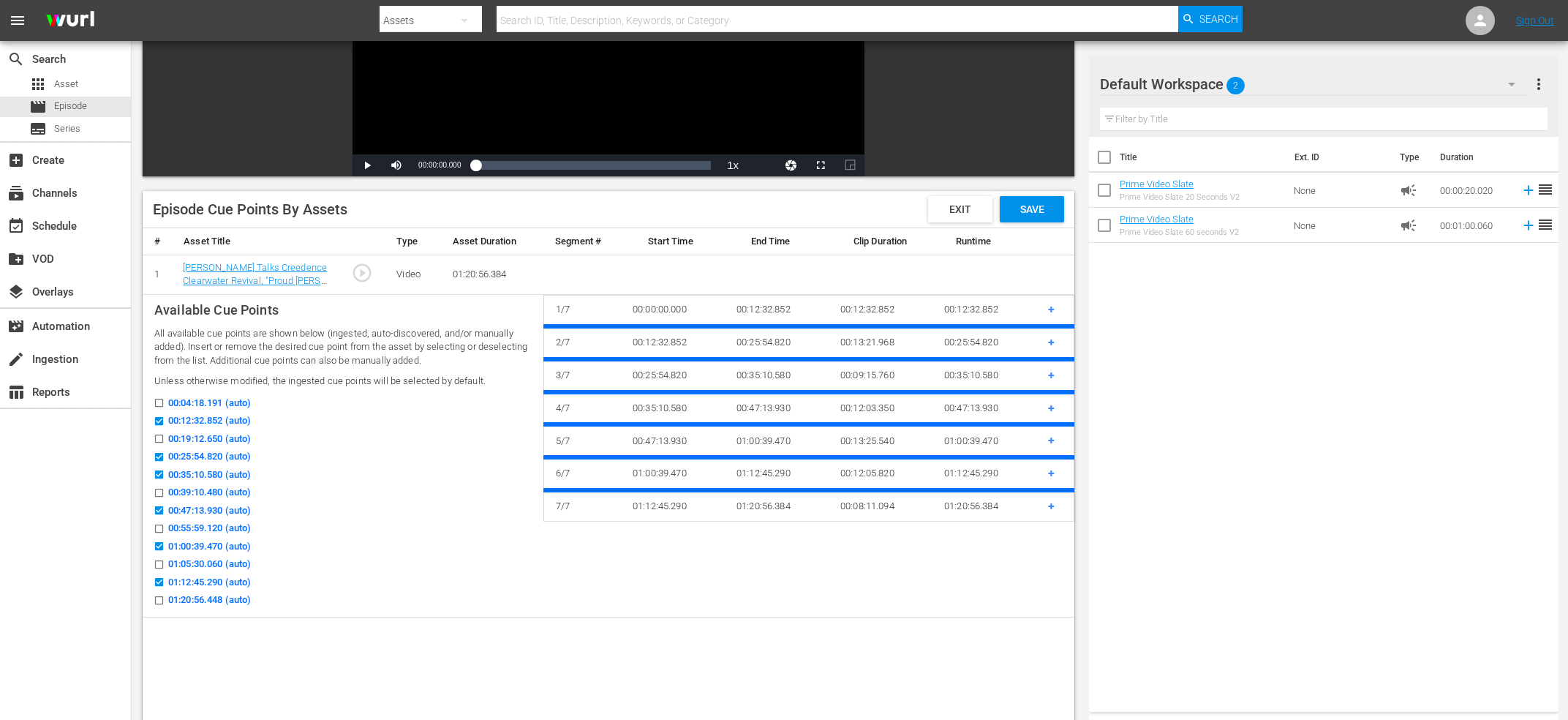
checkbox input "false"
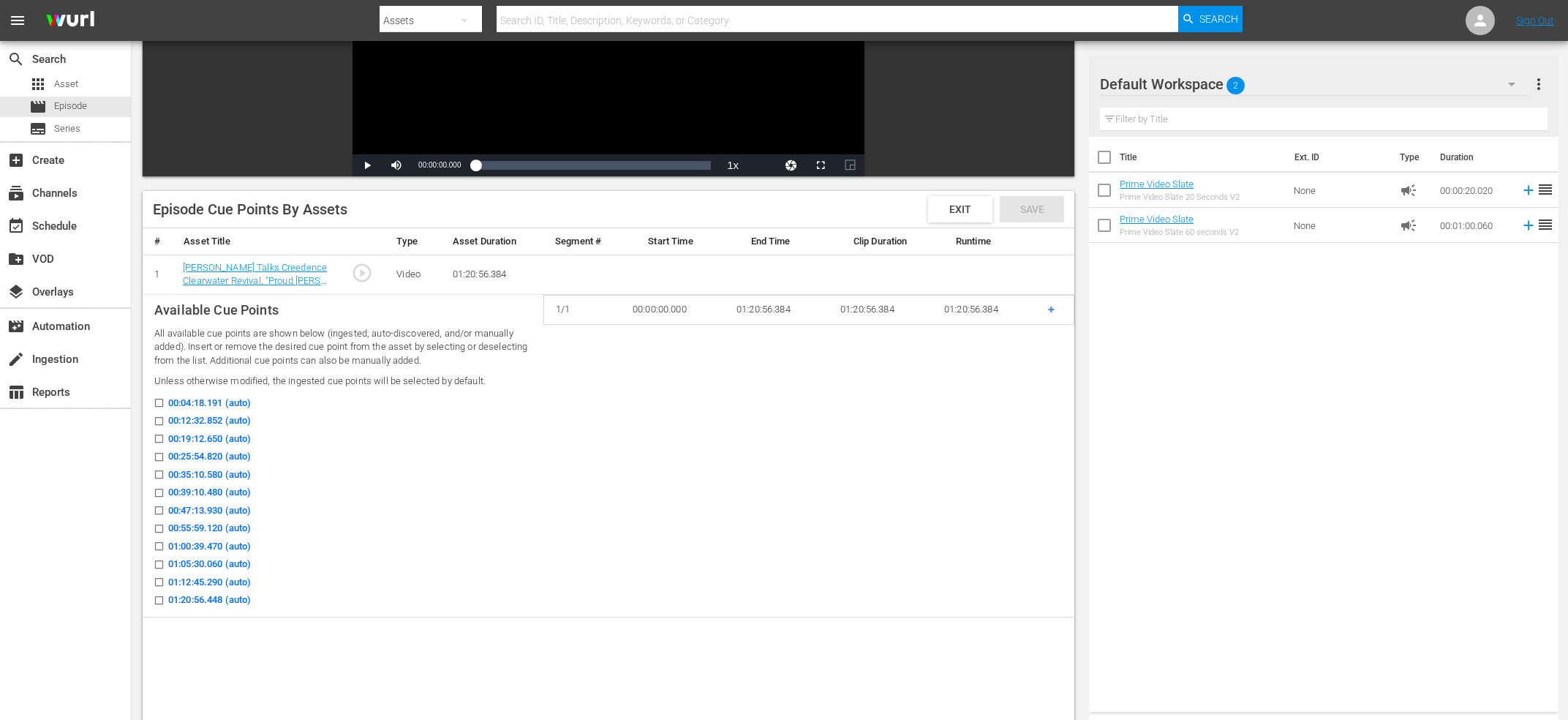
click at [161, 421] on input "00:12:32.852 (auto)" at bounding box center [156, 423] width 18 height 11
checkbox input "true"
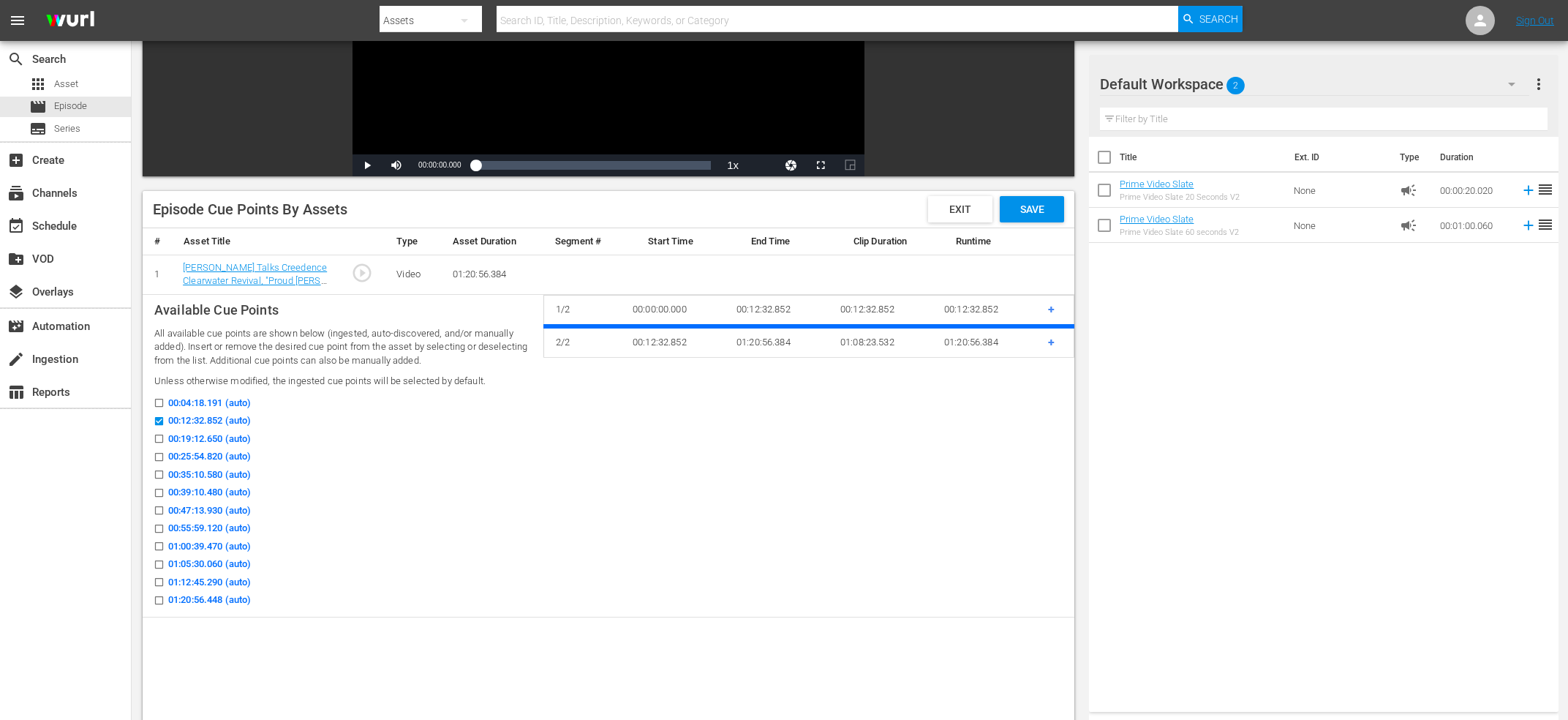
click at [156, 447] on input "00:19:12.650 (auto)" at bounding box center [156, 441] width 18 height 11
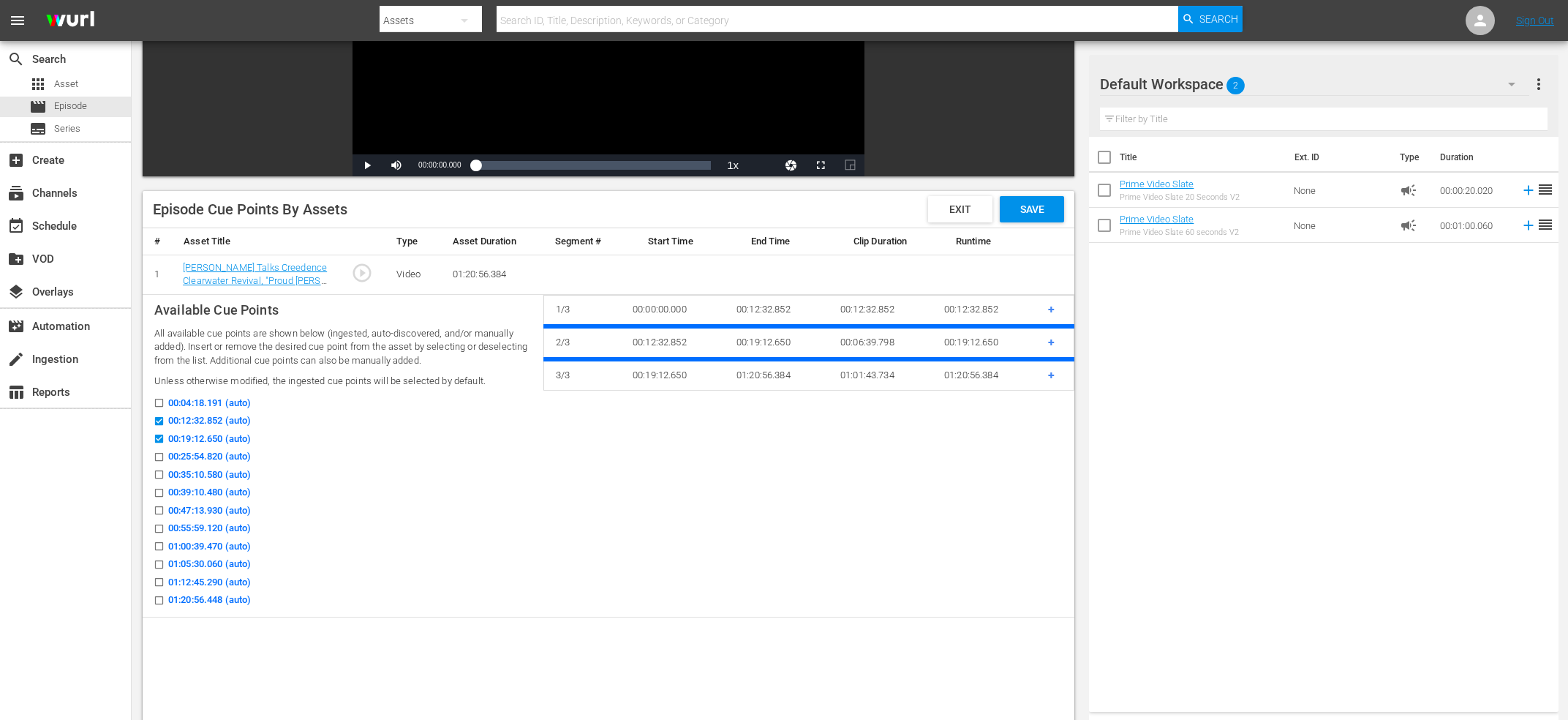
click at [156, 442] on input "00:19:12.650 (auto)" at bounding box center [156, 441] width 18 height 11
checkbox input "false"
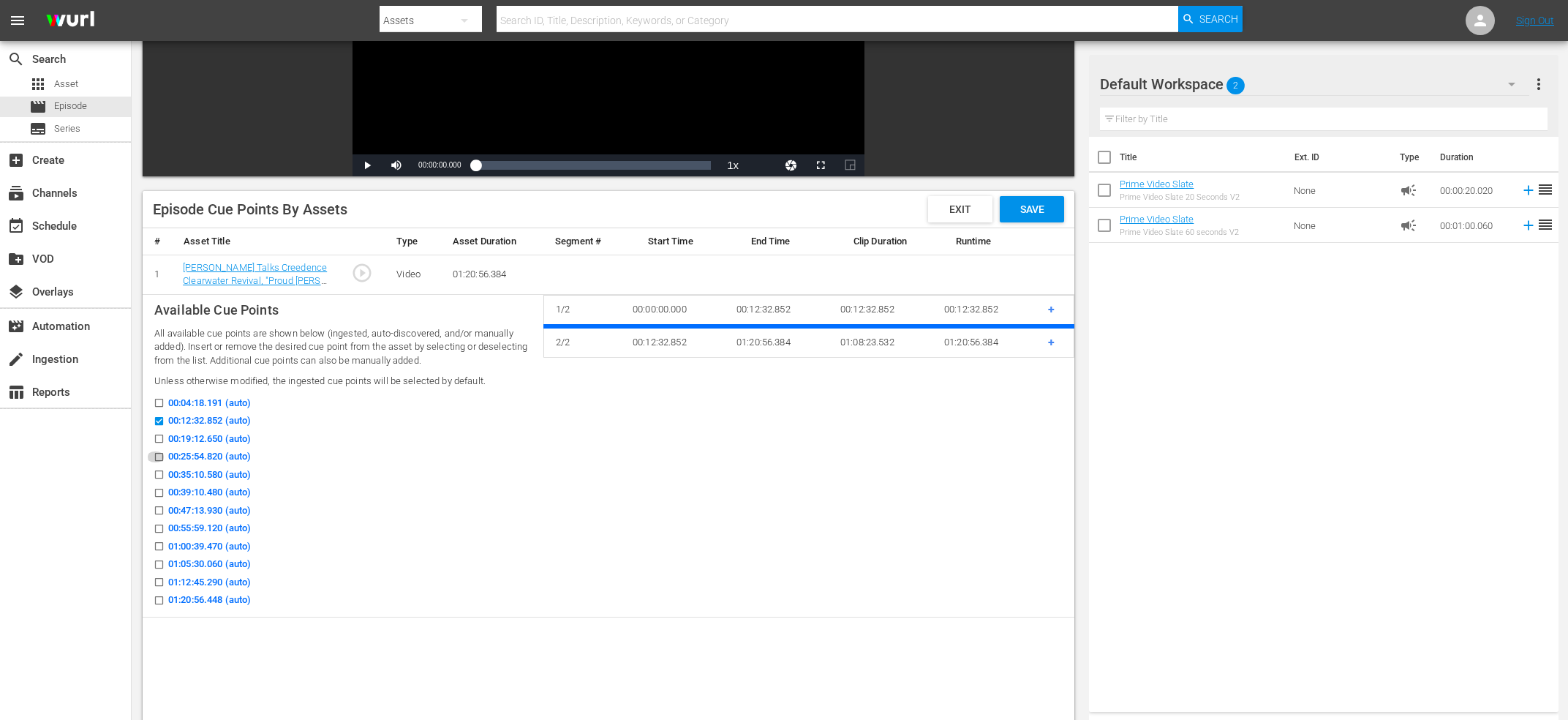
click at [156, 453] on icon at bounding box center [159, 457] width 8 height 8
click at [156, 454] on input "00:25:54.820 (auto)" at bounding box center [156, 459] width 18 height 11
checkbox input "true"
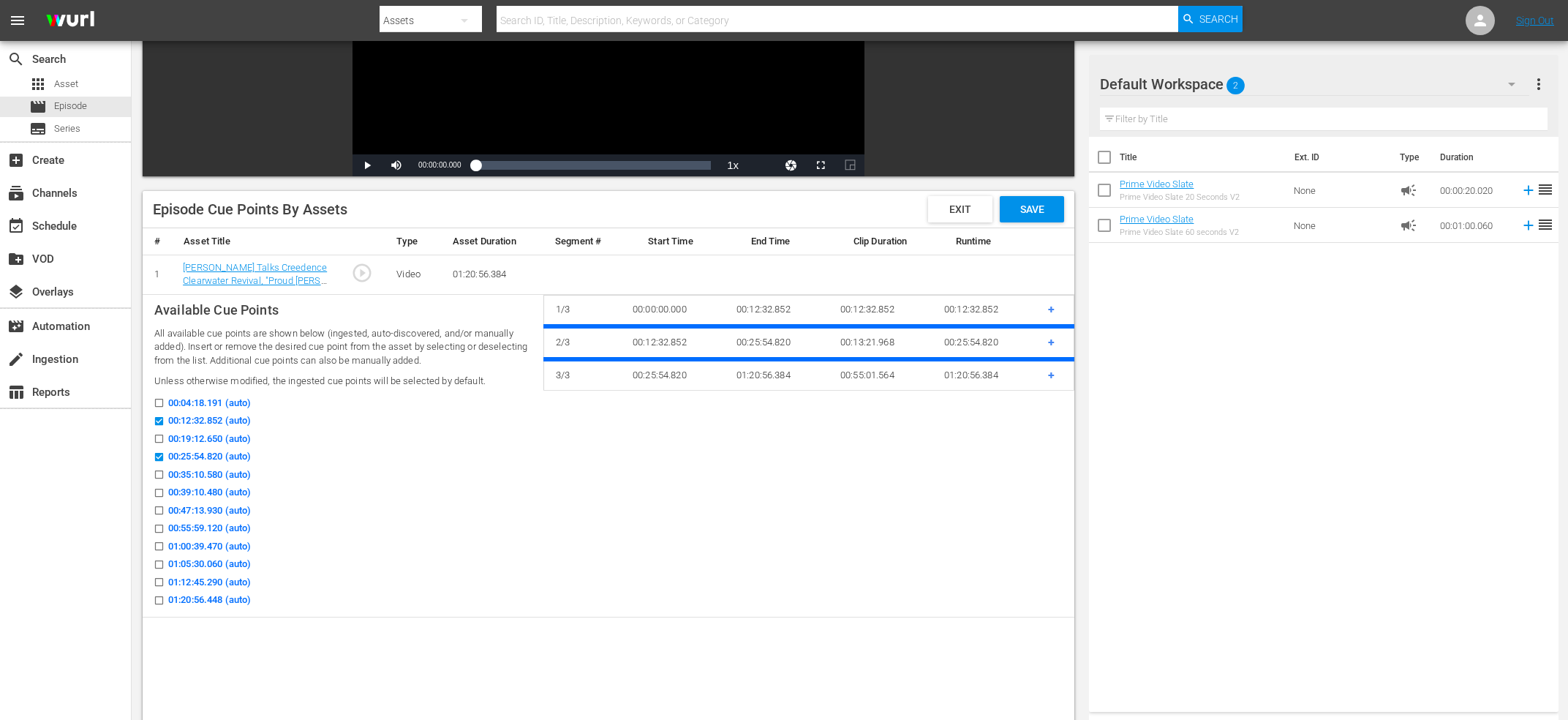
click at [156, 474] on input "00:35:10.580 (auto)" at bounding box center [156, 477] width 18 height 11
checkbox input "true"
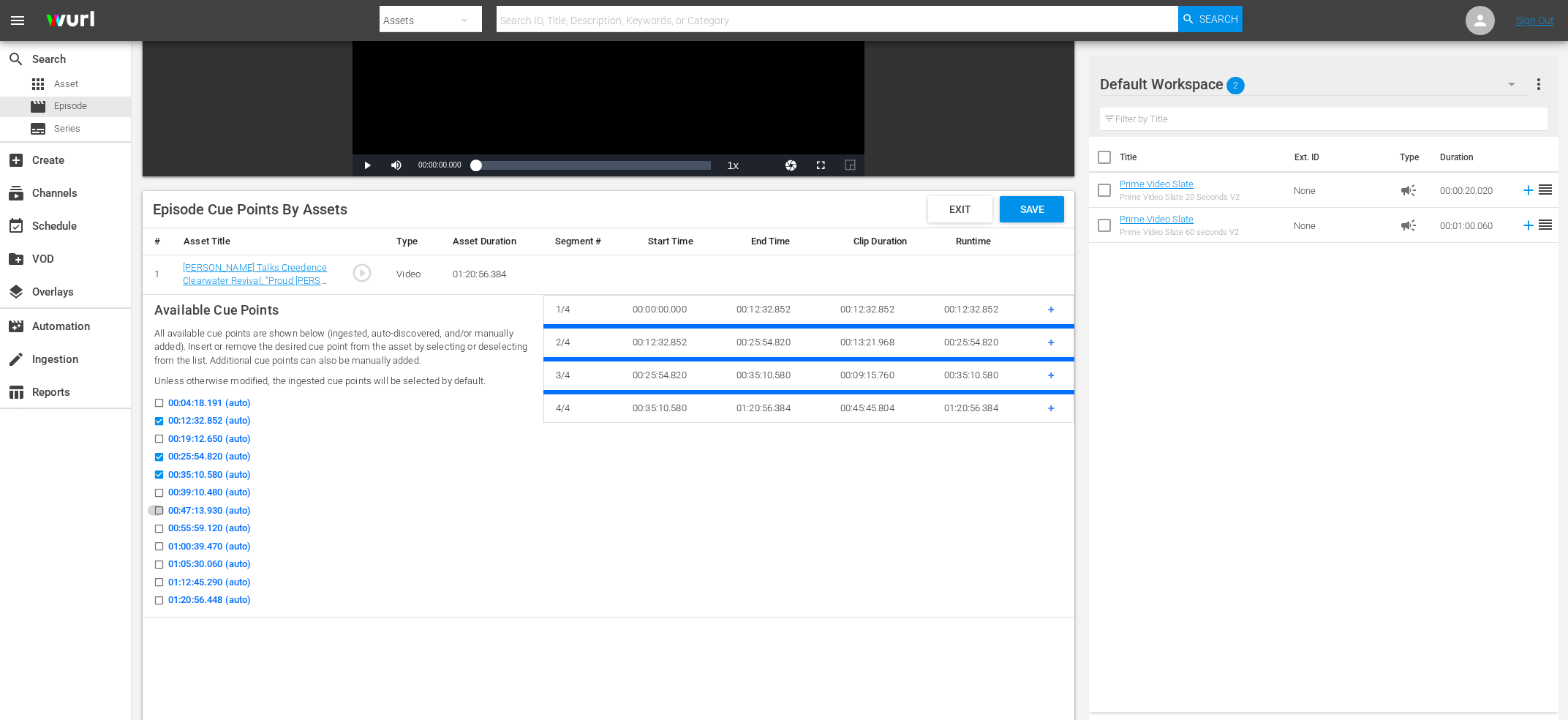
click at [161, 505] on icon at bounding box center [159, 510] width 11 height 11
click at [161, 508] on input "00:47:13.930 (auto)" at bounding box center [156, 513] width 18 height 11
checkbox input "true"
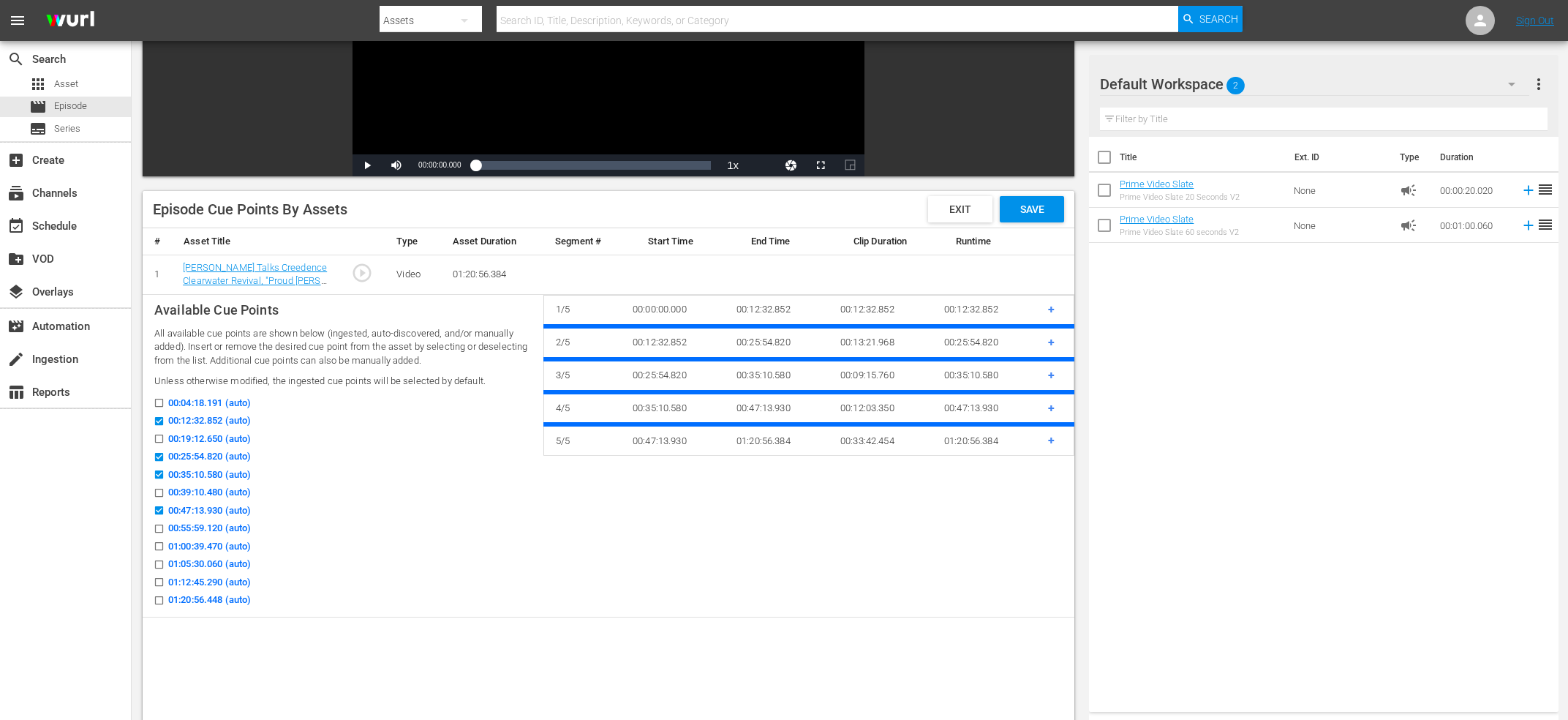
click at [160, 548] on input "01:00:39.470 (auto)" at bounding box center [156, 548] width 18 height 11
checkbox input "true"
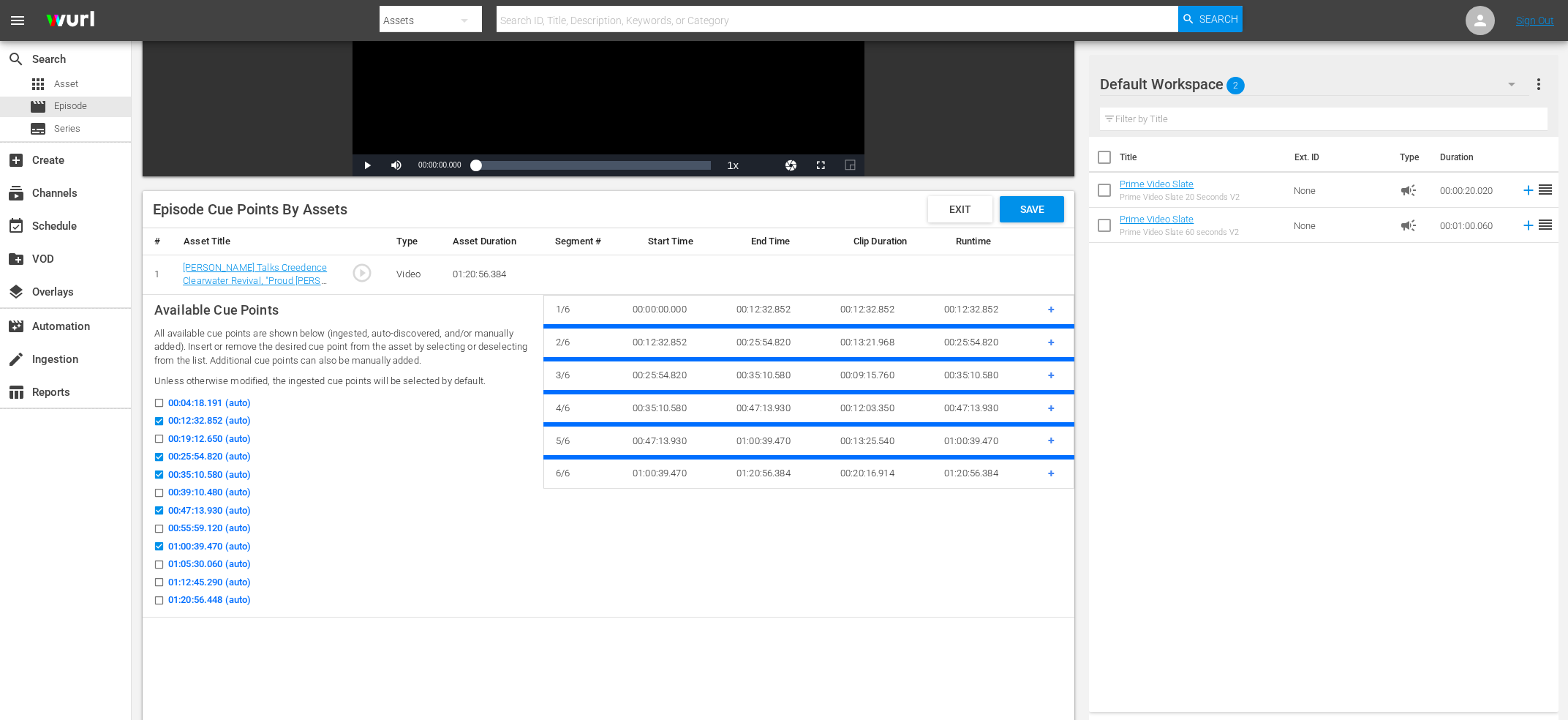
click at [159, 581] on input "01:12:45.290 (auto)" at bounding box center [156, 585] width 18 height 11
checkbox input "true"
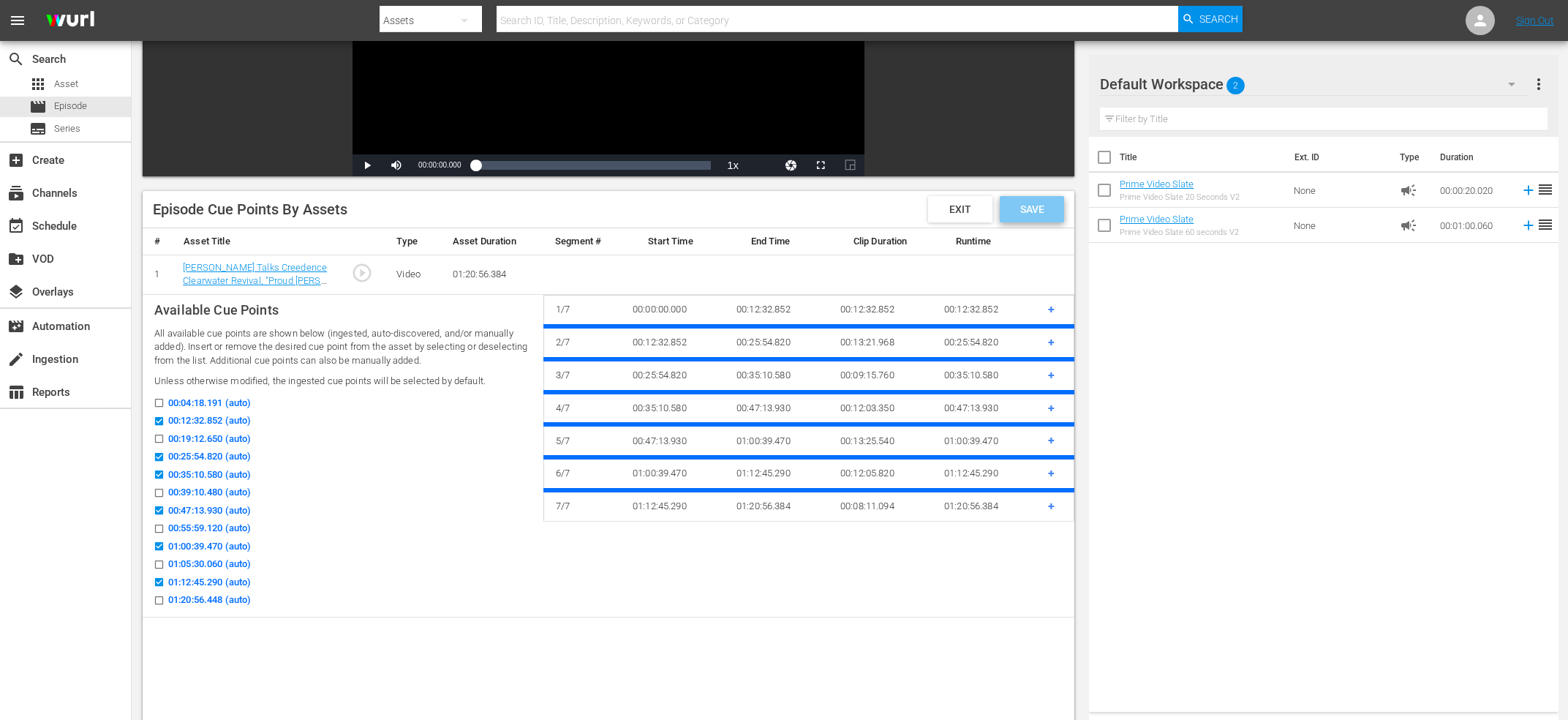
click at [1061, 208] on div "Save" at bounding box center [1032, 209] width 65 height 26
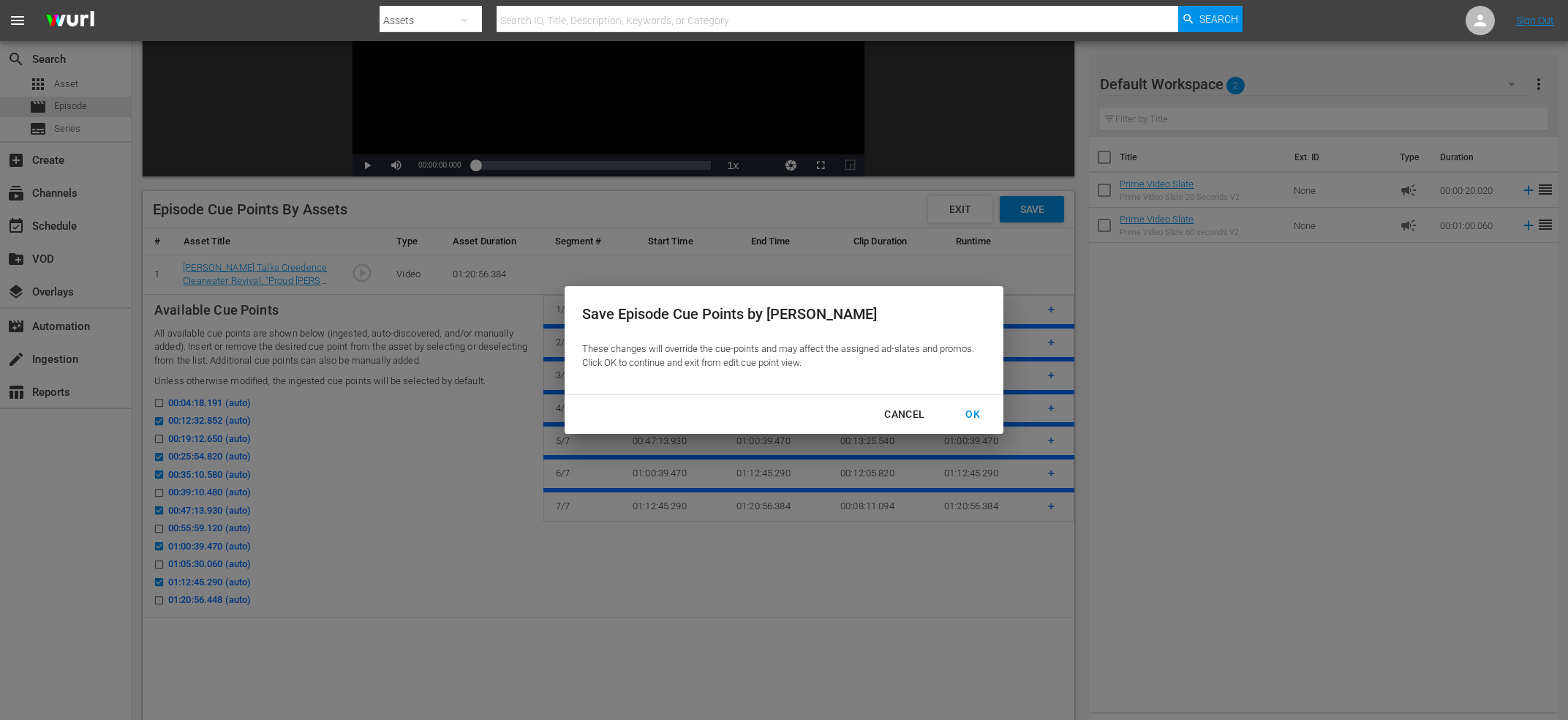
click at [970, 418] on div "OK" at bounding box center [972, 415] width 38 height 19
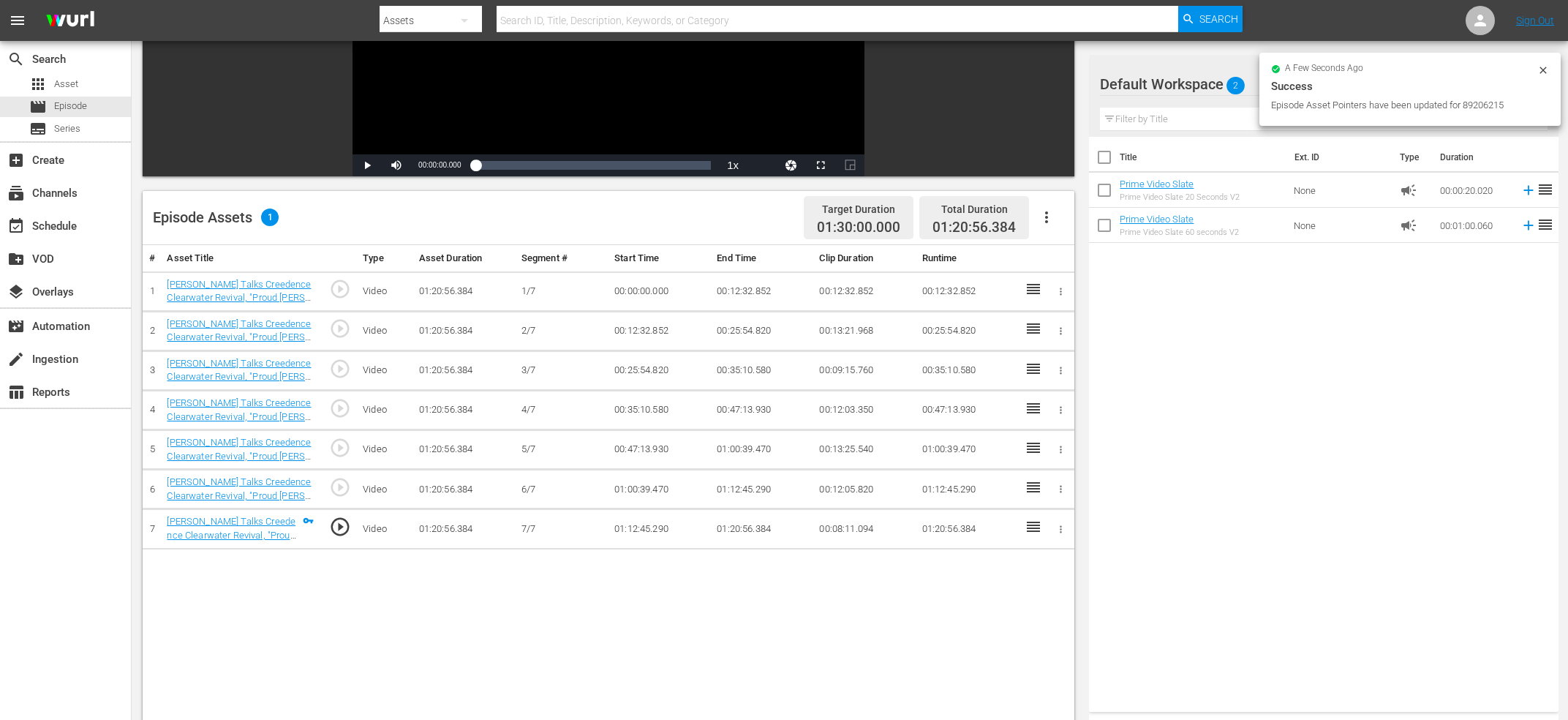
click at [1051, 212] on icon "button" at bounding box center [1046, 217] width 18 height 18
click at [1080, 255] on div "Fill with Ads" at bounding box center [1090, 258] width 99 height 35
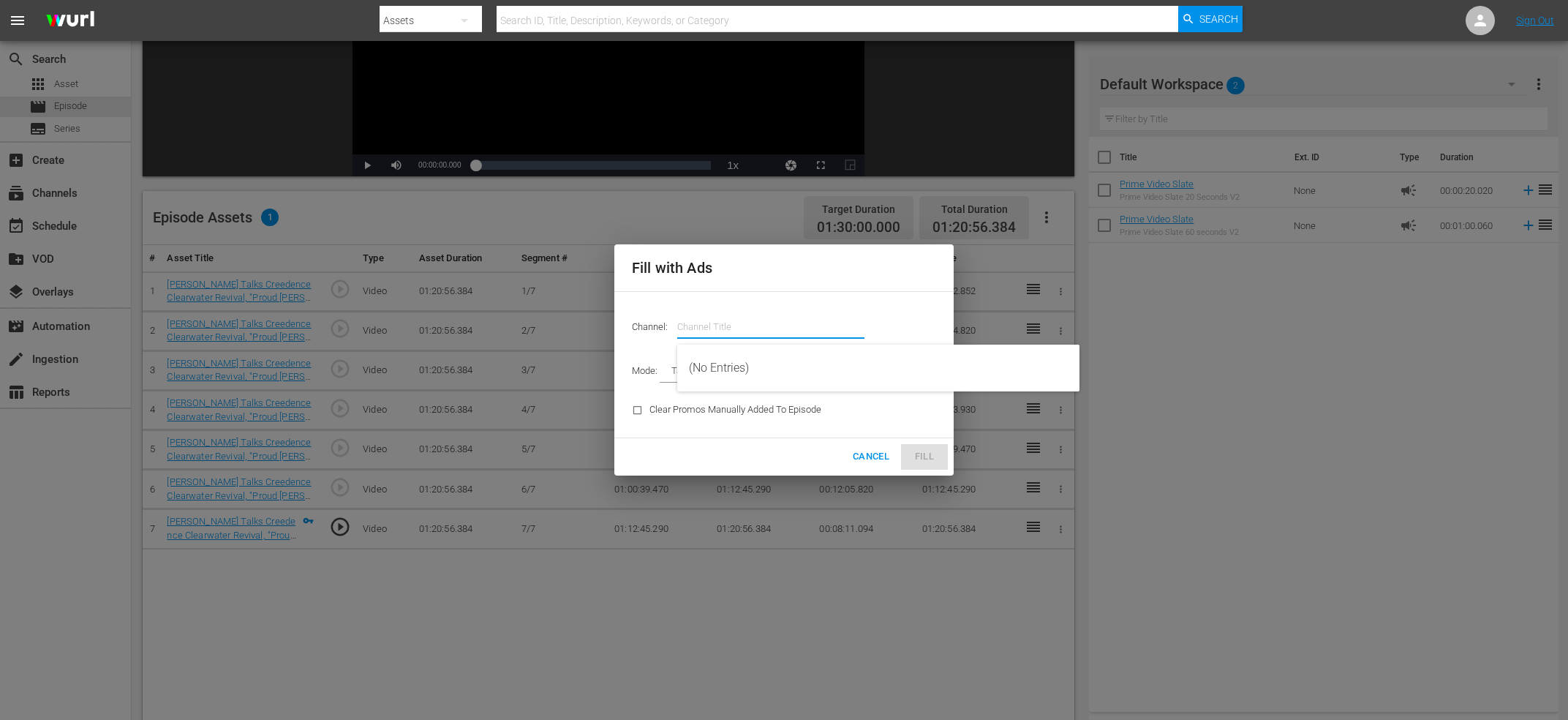
click at [710, 322] on input "text" at bounding box center [770, 327] width 187 height 35
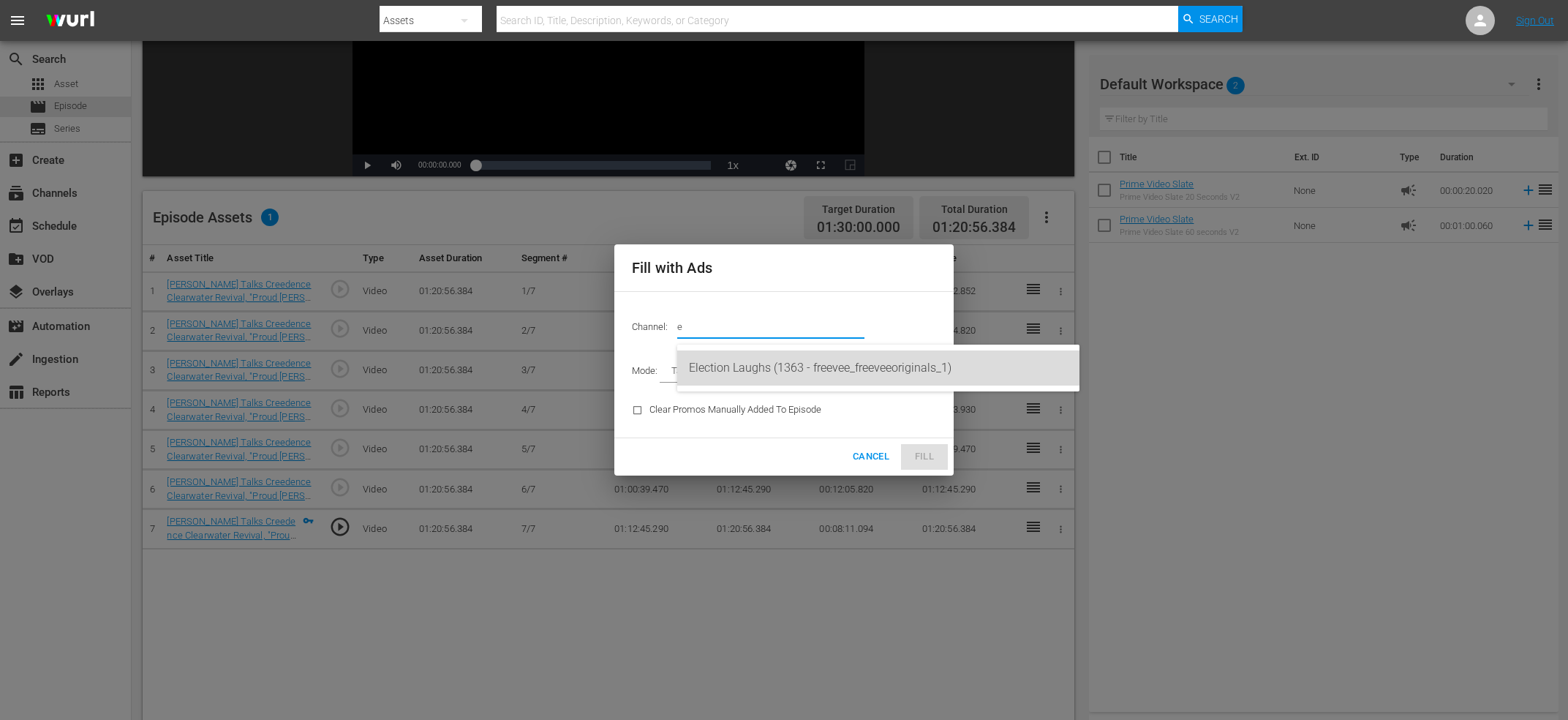
click at [751, 357] on div "Election Laughs (1363 - freevee_freeveeoriginals_1)" at bounding box center [878, 368] width 379 height 35
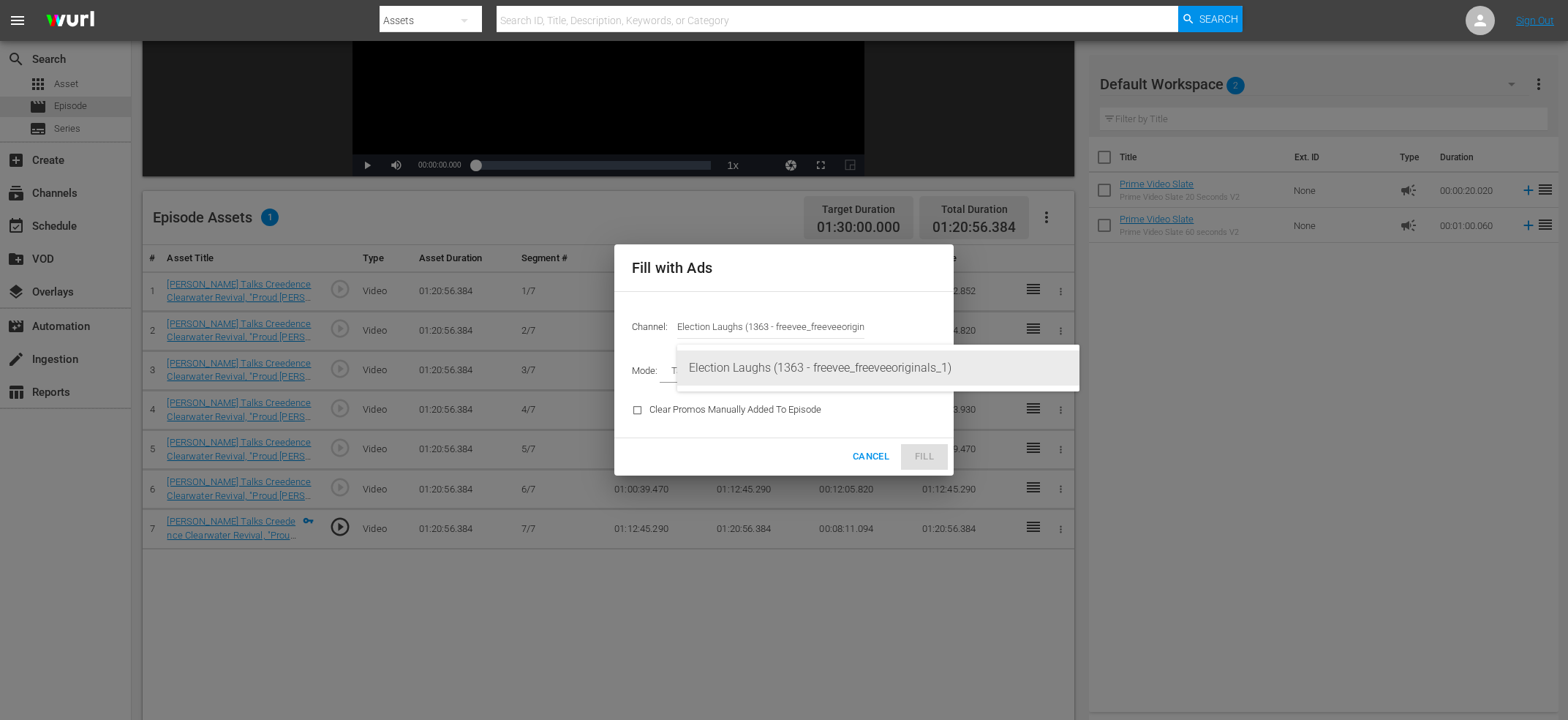
type input "Election Laughs (1363)"
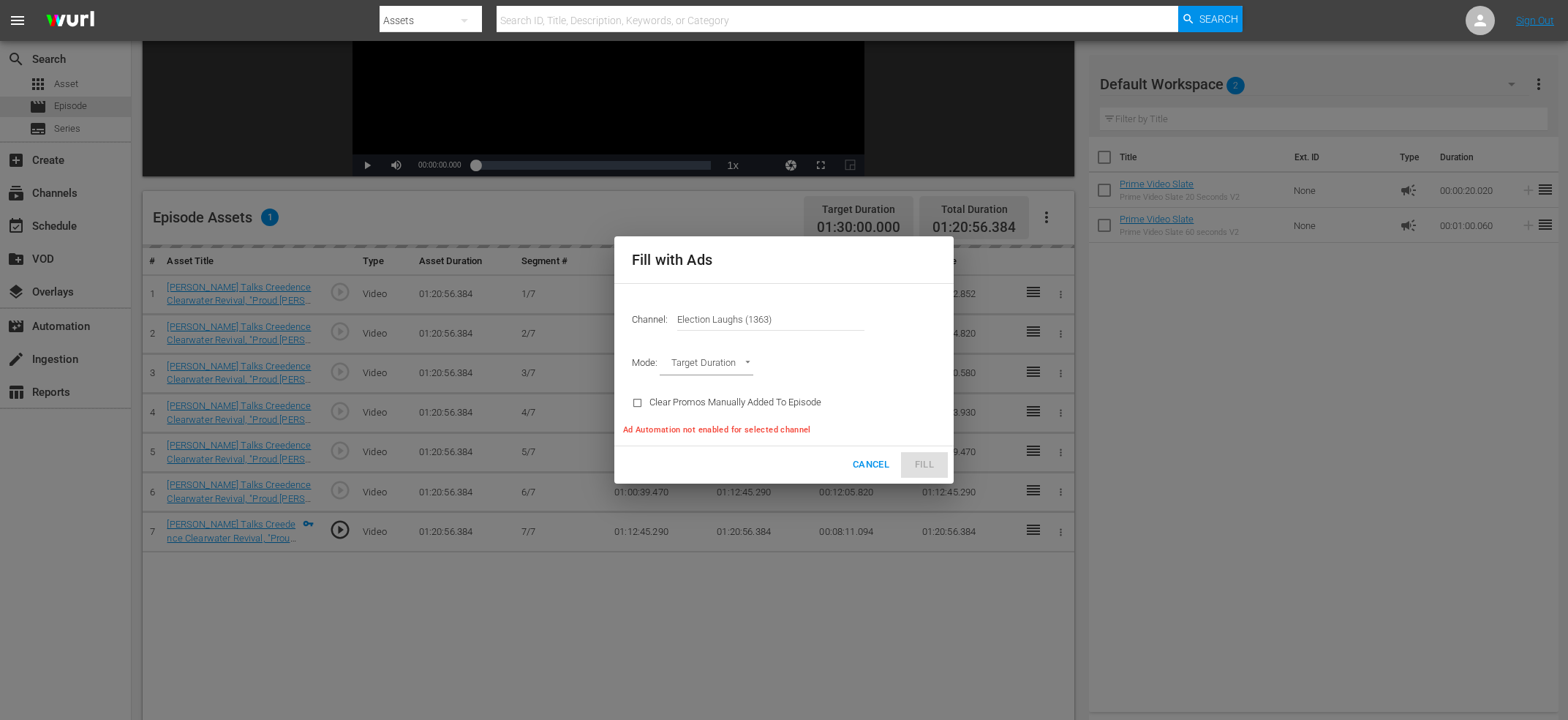
type input "AD_BREAK_DURATION"
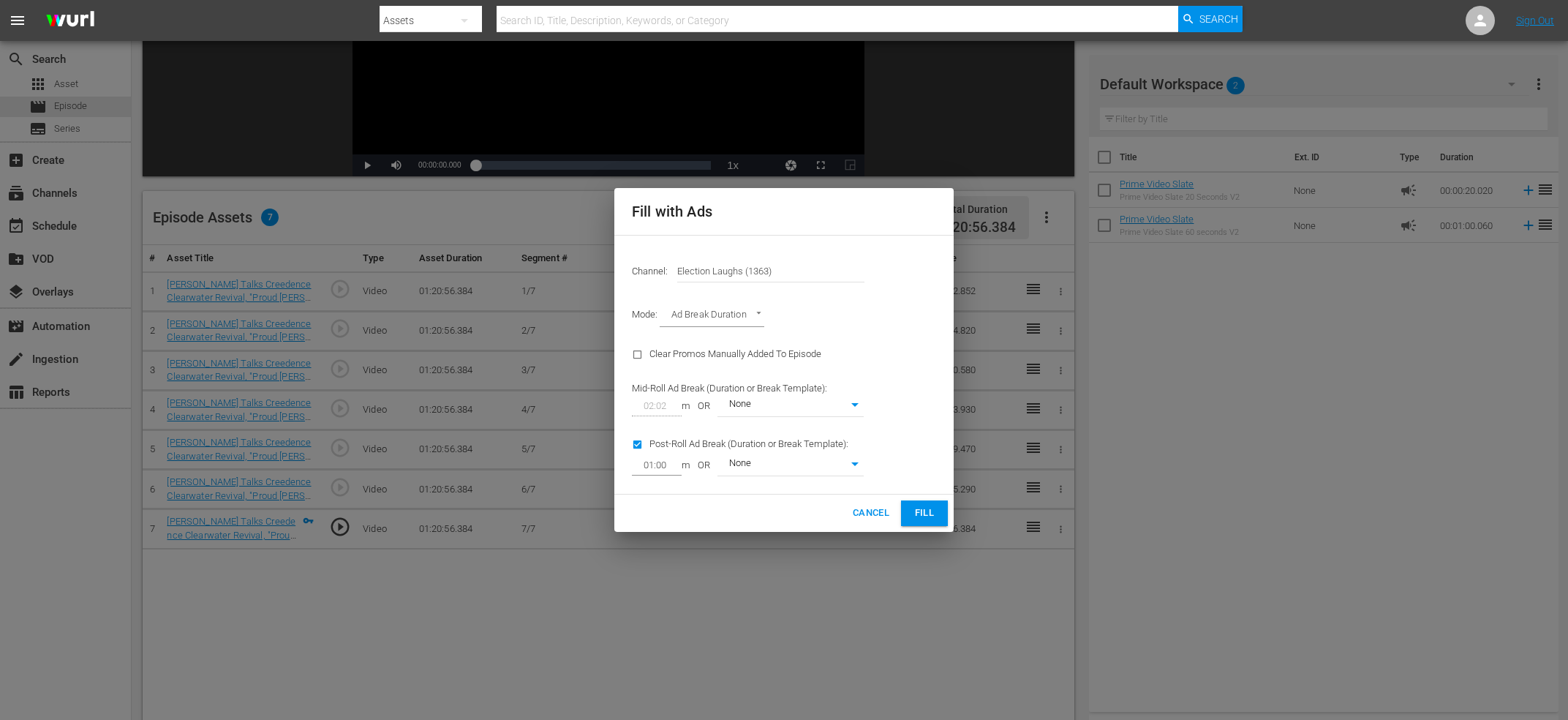
type input "0"
click at [663, 440] on div "Post-Roll Ad Break (Duration or Break Template): 01:00 m OR None 0" at bounding box center [747, 455] width 250 height 59
click at [638, 446] on input "checkbox" at bounding box center [640, 447] width 18 height 19
checkbox input "false"
click at [921, 503] on button "Fill" at bounding box center [925, 513] width 47 height 25
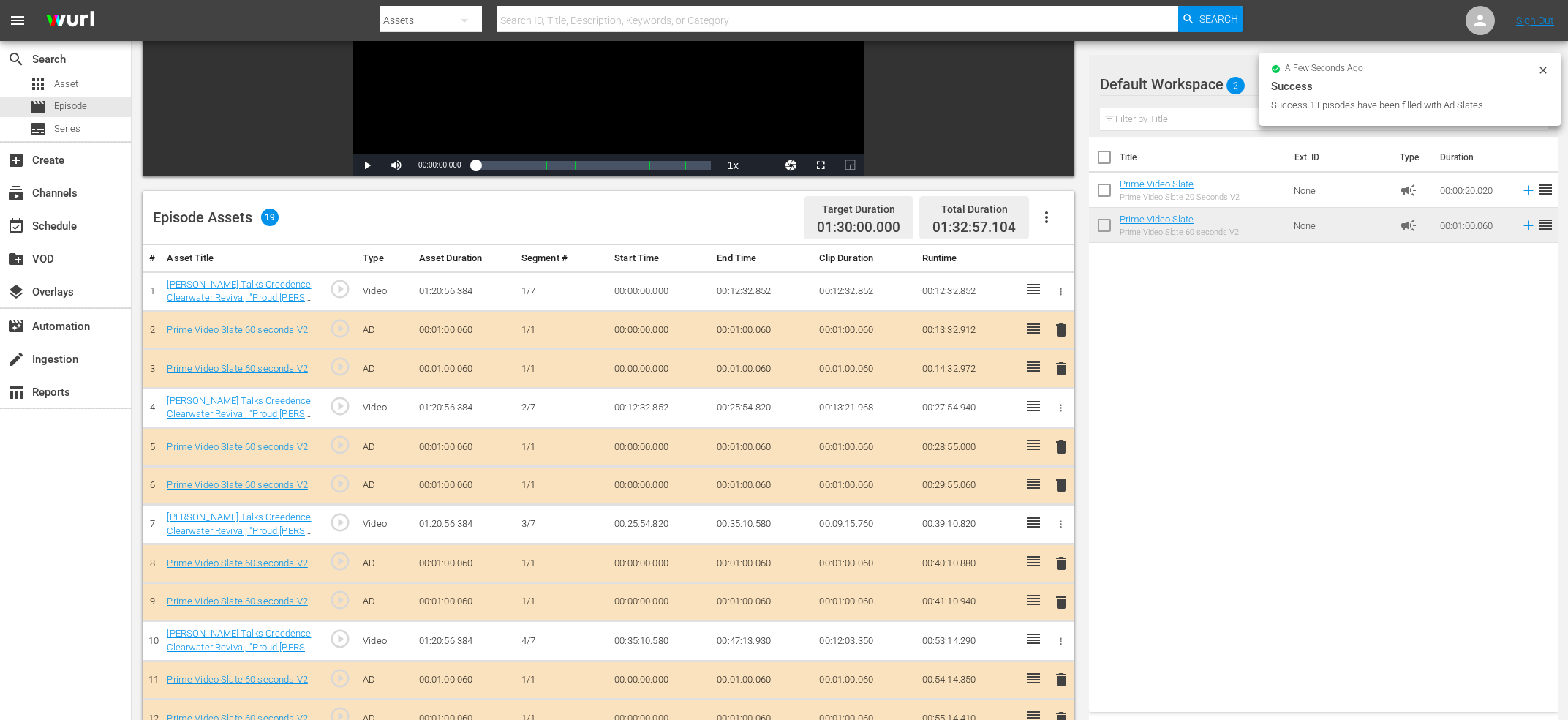
scroll to position [0, 0]
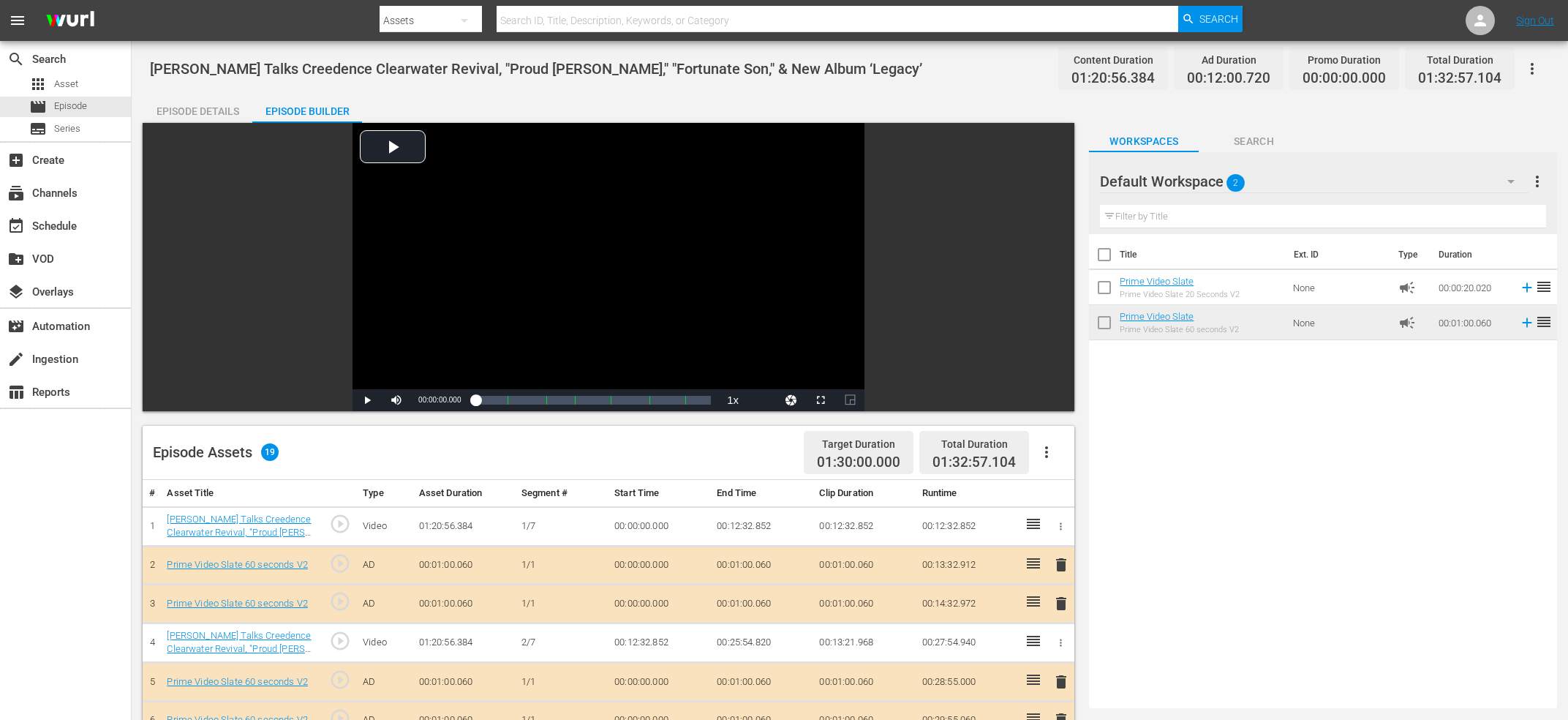
click at [1237, 442] on div "Title Ext. ID Type Duration Prime Video Slate Prime Video Slate 20 Seconds V2 N…" at bounding box center [1323, 468] width 468 height 469
click at [67, 348] on div "create Ingestion" at bounding box center [66, 357] width 131 height 29
